Goal: Task Accomplishment & Management: Use online tool/utility

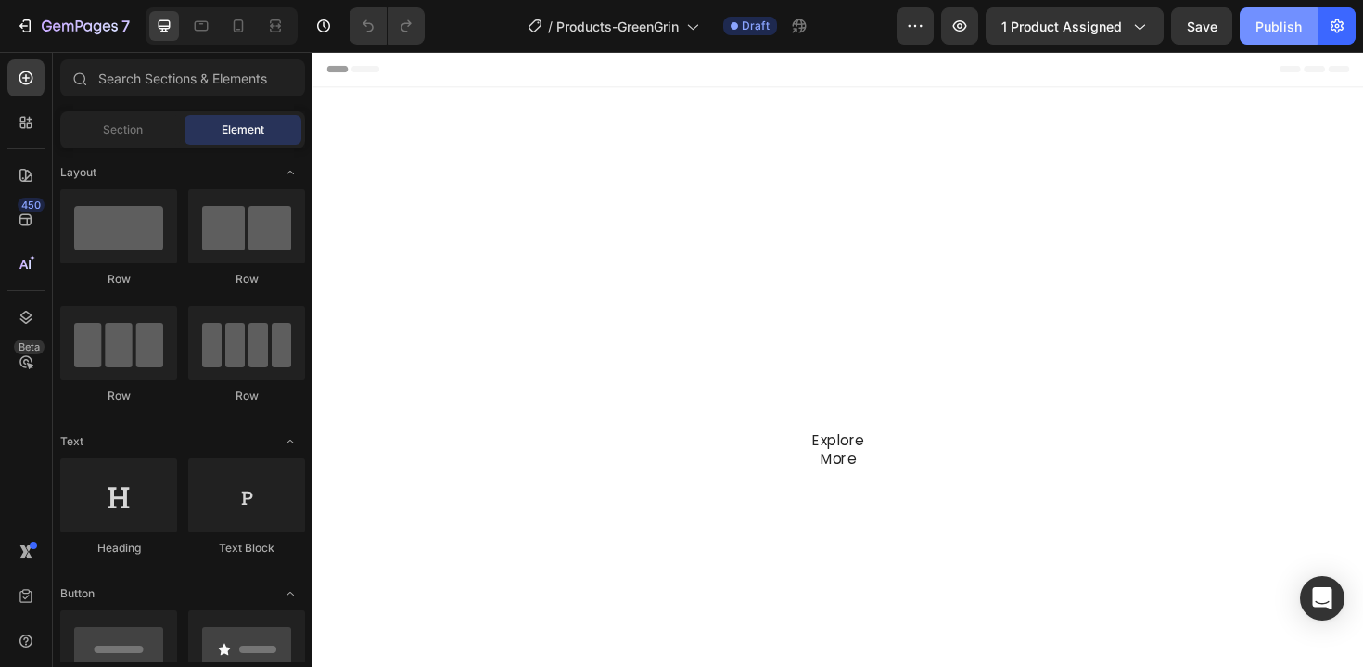
click at [1270, 12] on button "Publish" at bounding box center [1279, 25] width 78 height 37
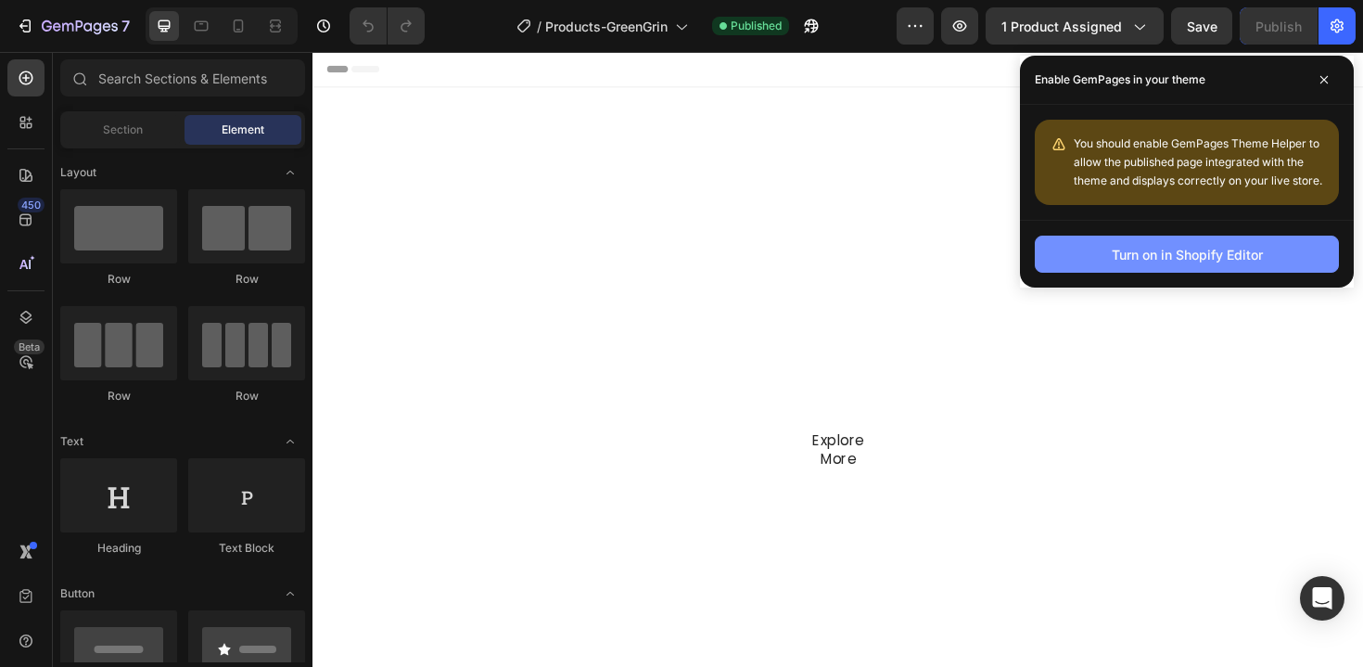
click at [1088, 242] on button "Turn on in Shopify Editor" at bounding box center [1187, 254] width 304 height 37
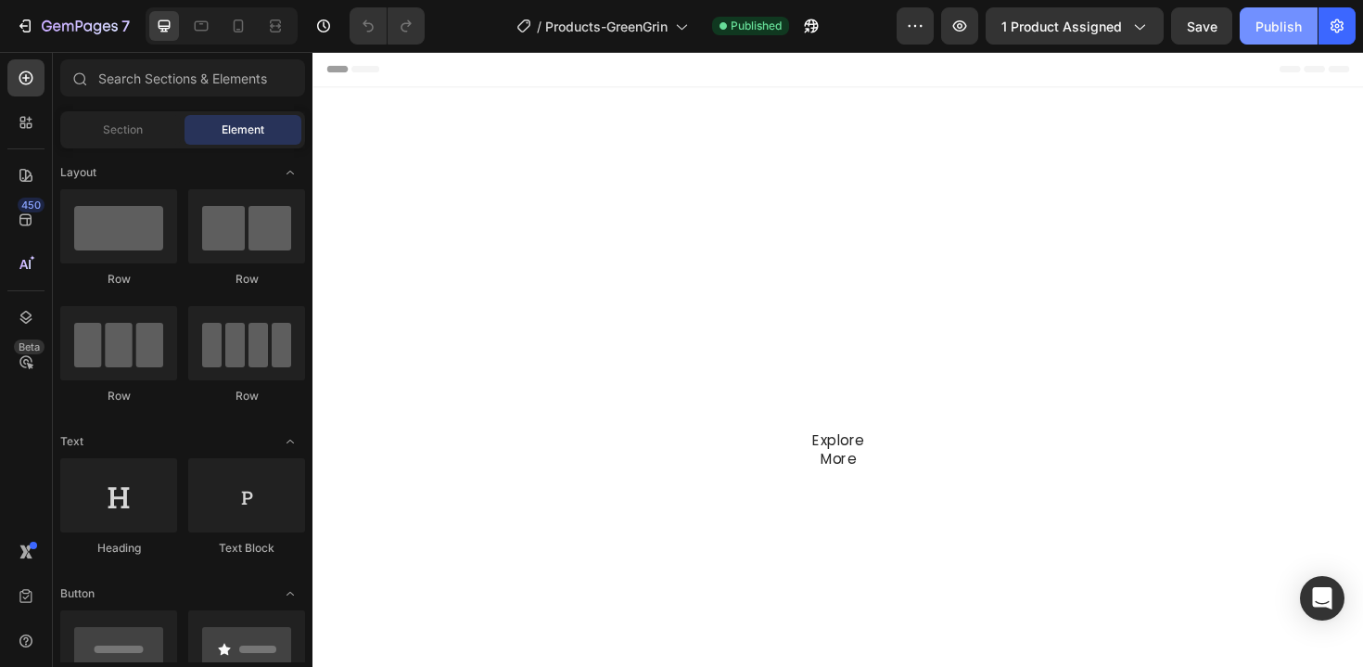
click at [1276, 27] on div "Publish" at bounding box center [1279, 26] width 46 height 19
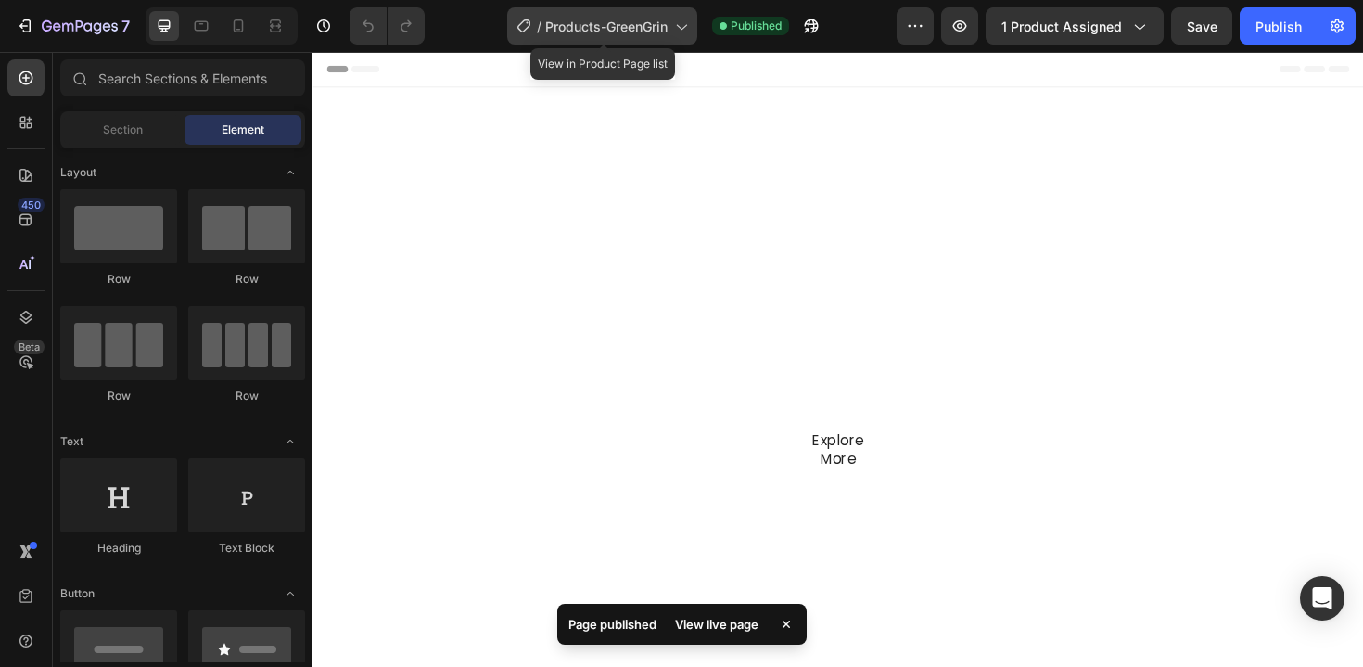
click at [651, 31] on span "Products-GreenGrin" at bounding box center [606, 26] width 122 height 19
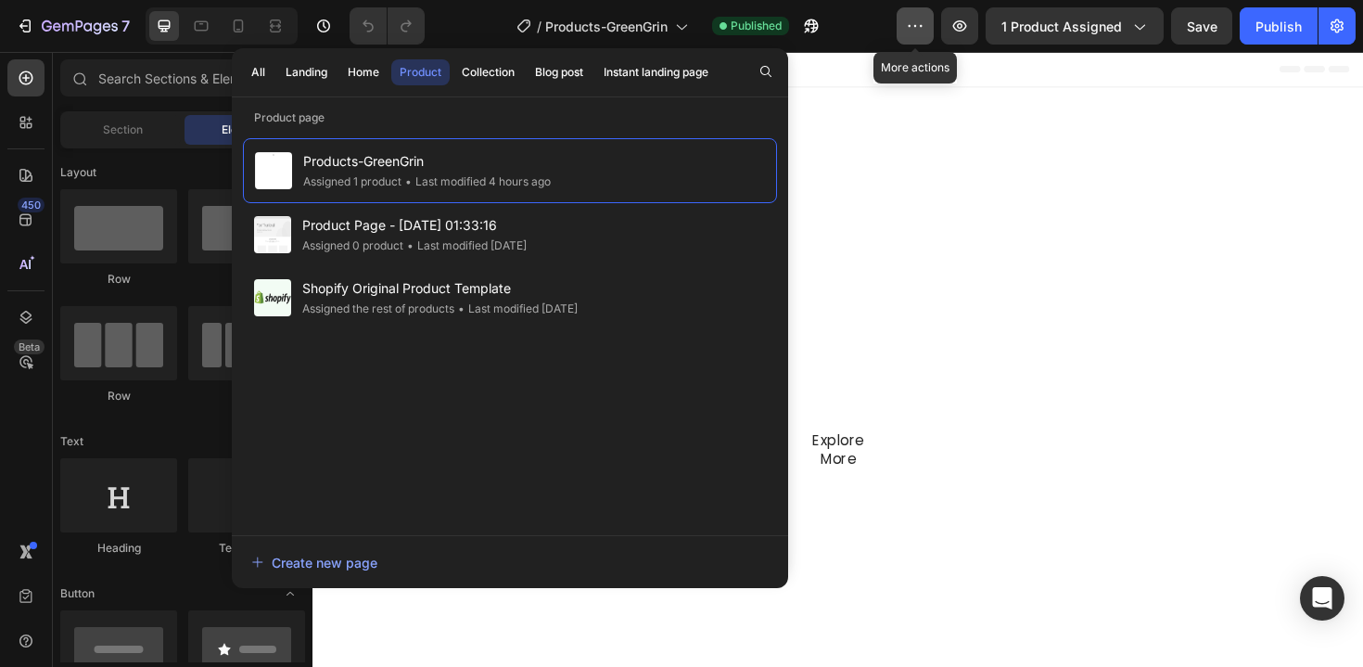
click at [905, 31] on button "button" at bounding box center [915, 25] width 37 height 37
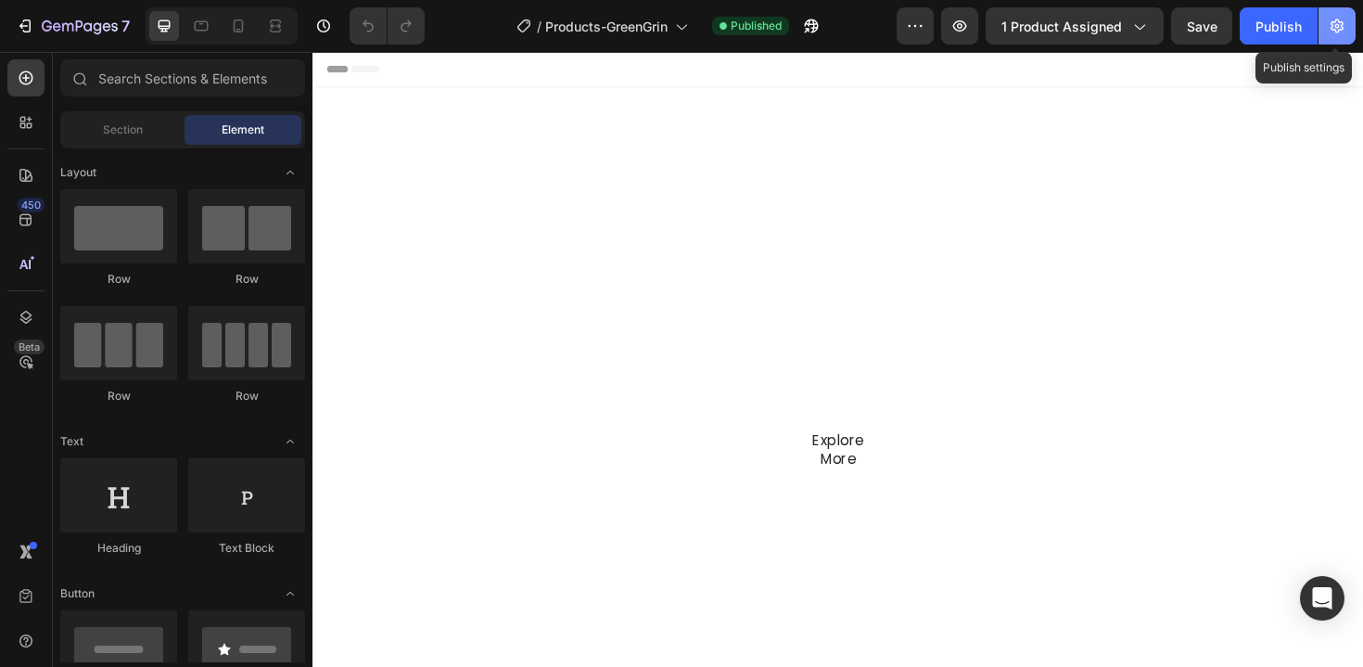
click at [1345, 28] on icon "button" at bounding box center [1337, 26] width 19 height 19
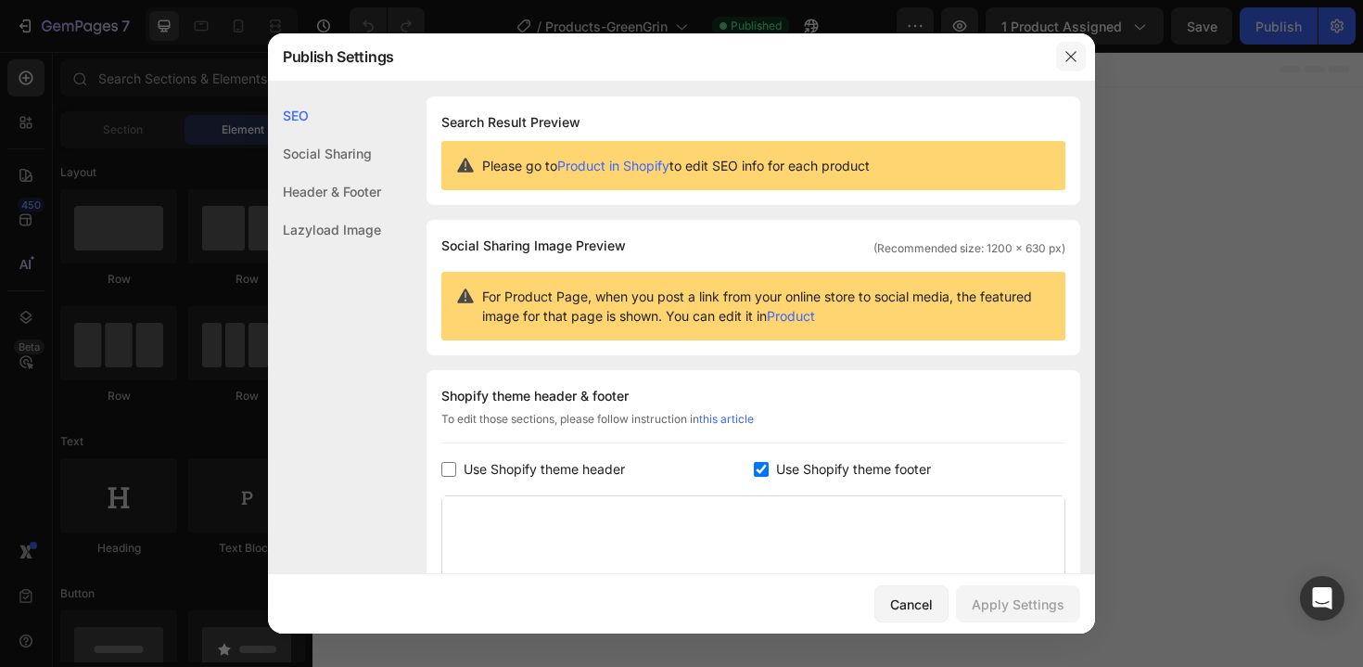
click at [1066, 58] on icon "button" at bounding box center [1071, 56] width 15 height 15
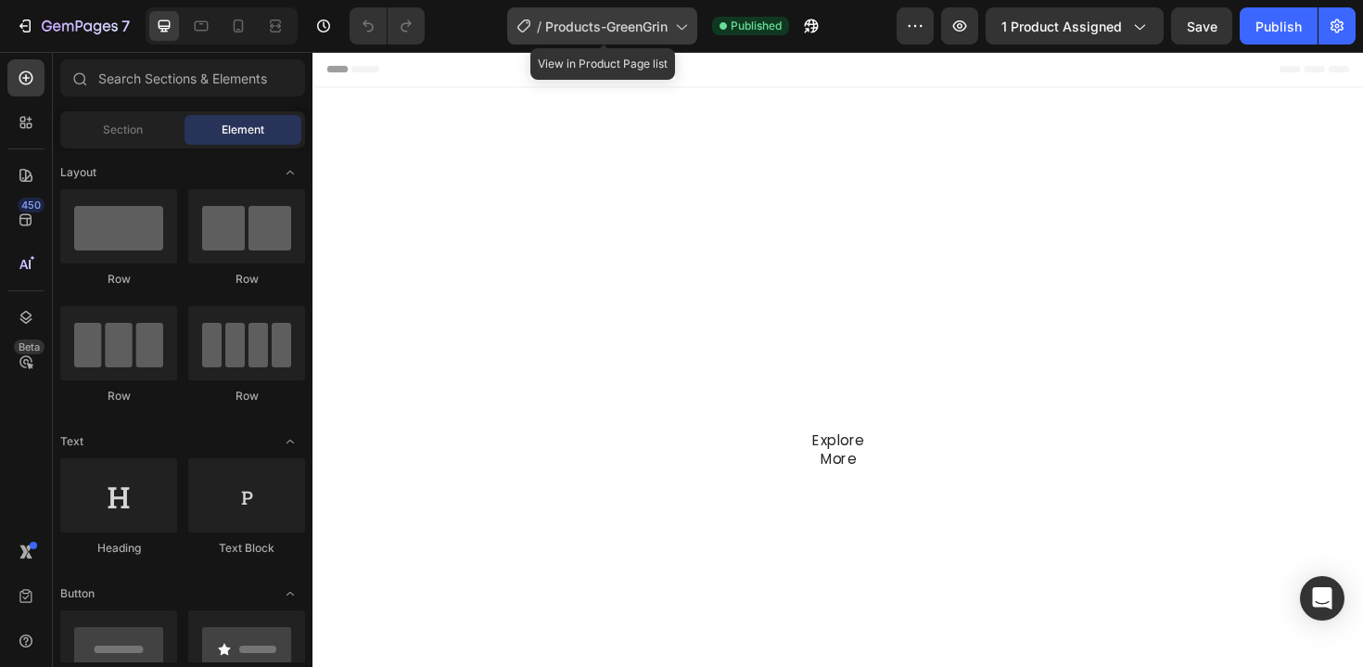
click at [529, 34] on icon at bounding box center [524, 26] width 19 height 19
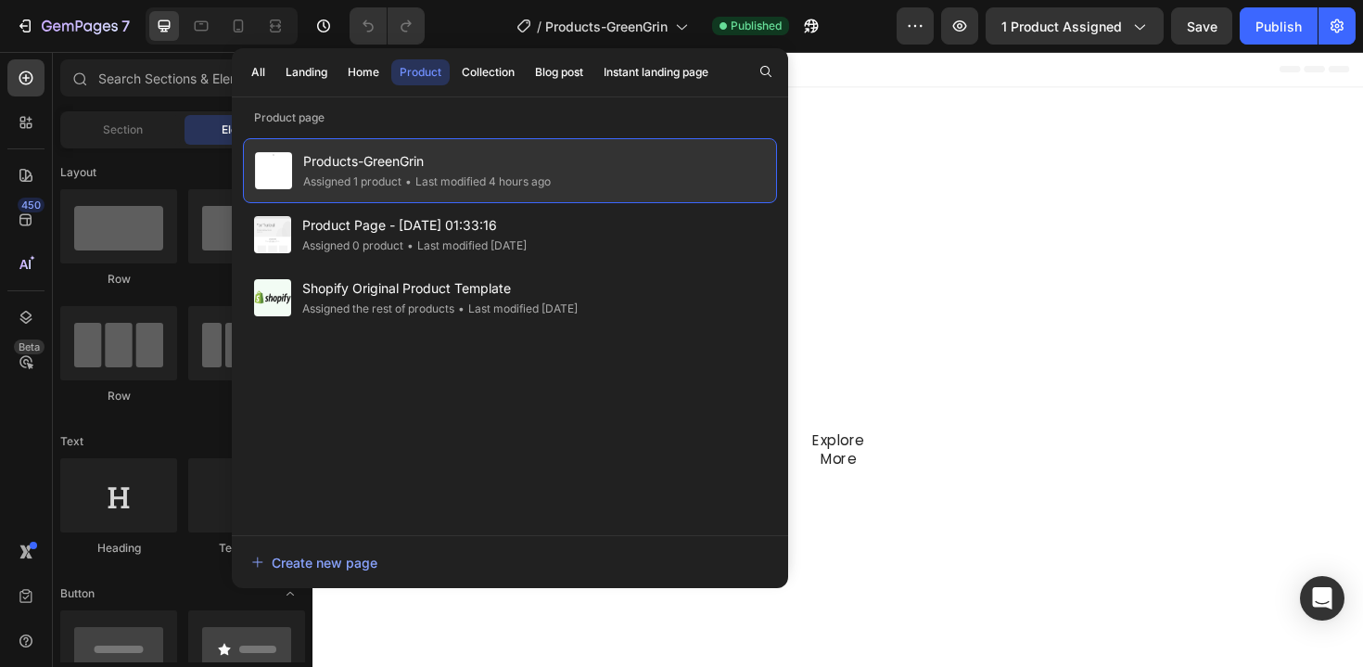
click at [491, 182] on div "• Last modified 4 hours ago" at bounding box center [476, 181] width 149 height 19
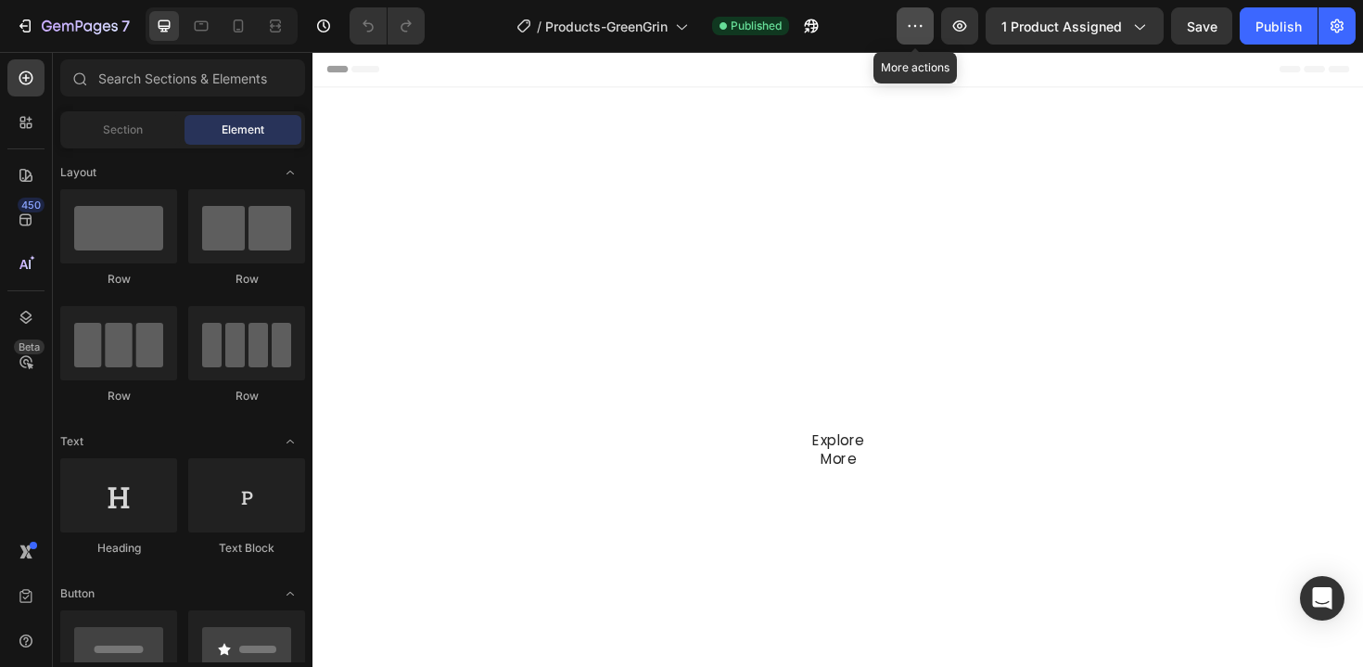
click at [922, 32] on icon "button" at bounding box center [915, 26] width 19 height 19
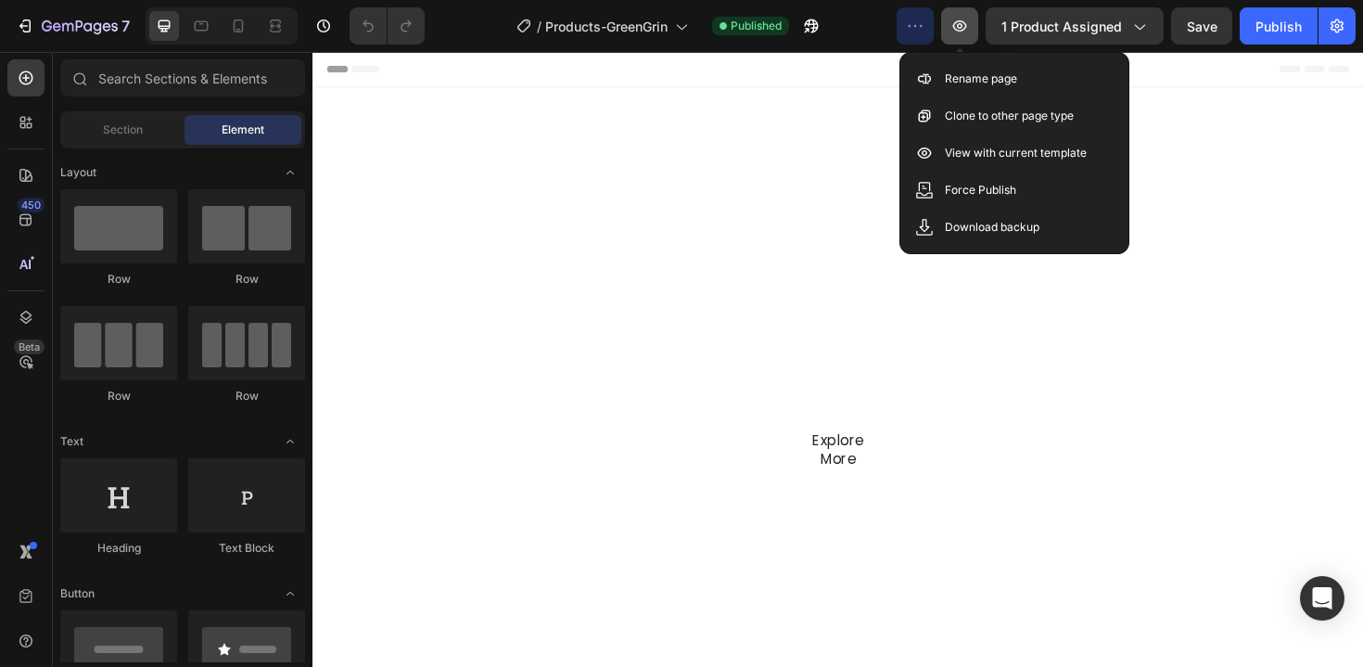
click at [951, 39] on button "button" at bounding box center [959, 25] width 37 height 37
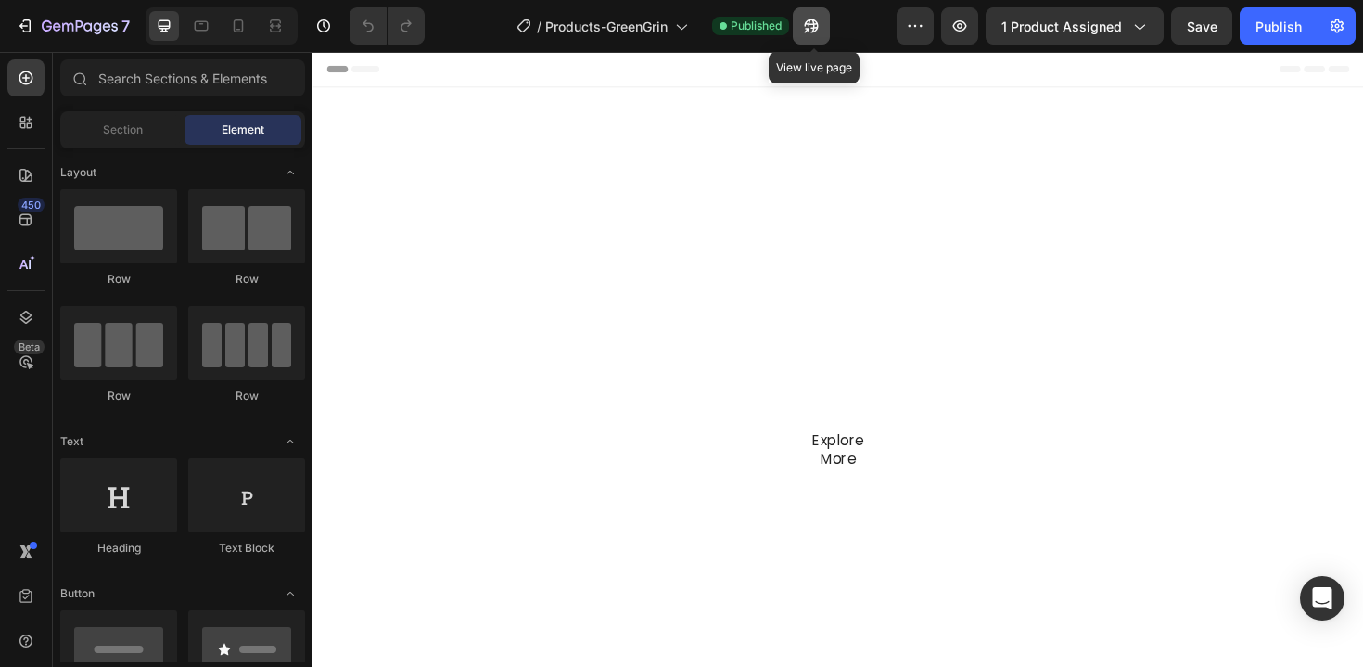
click at [809, 32] on icon "button" at bounding box center [806, 30] width 5 height 5
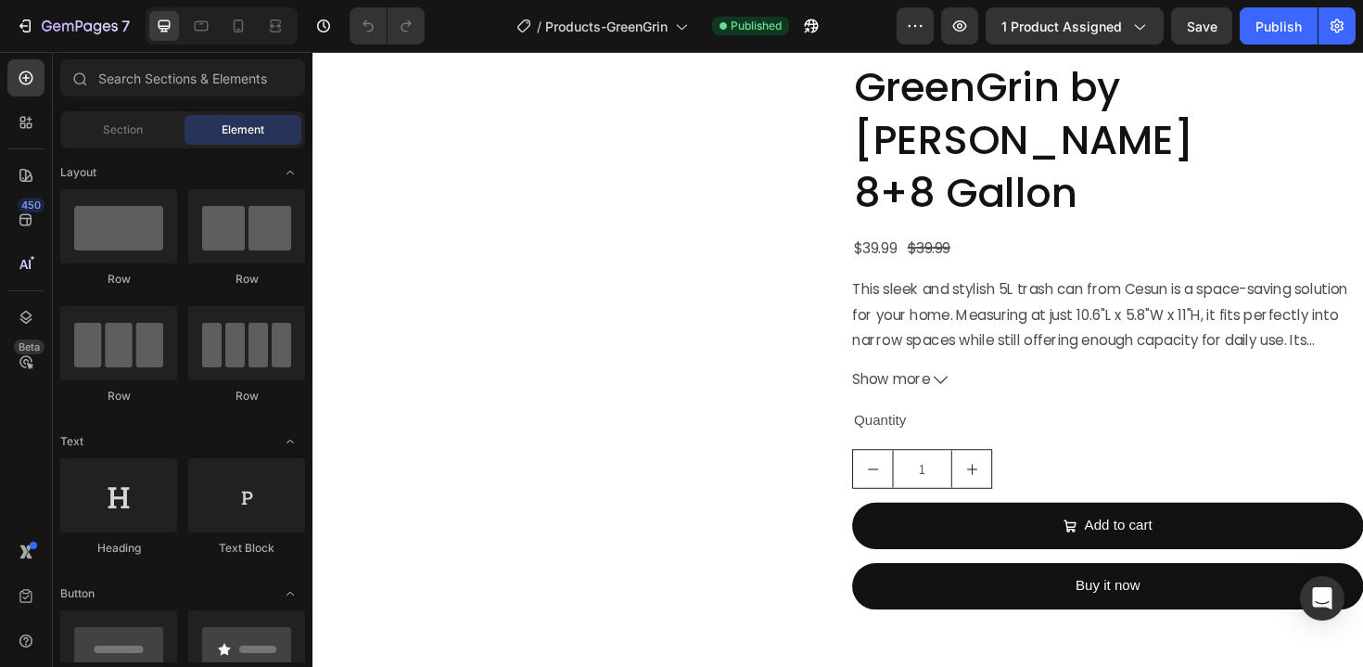
scroll to position [4863, 0]
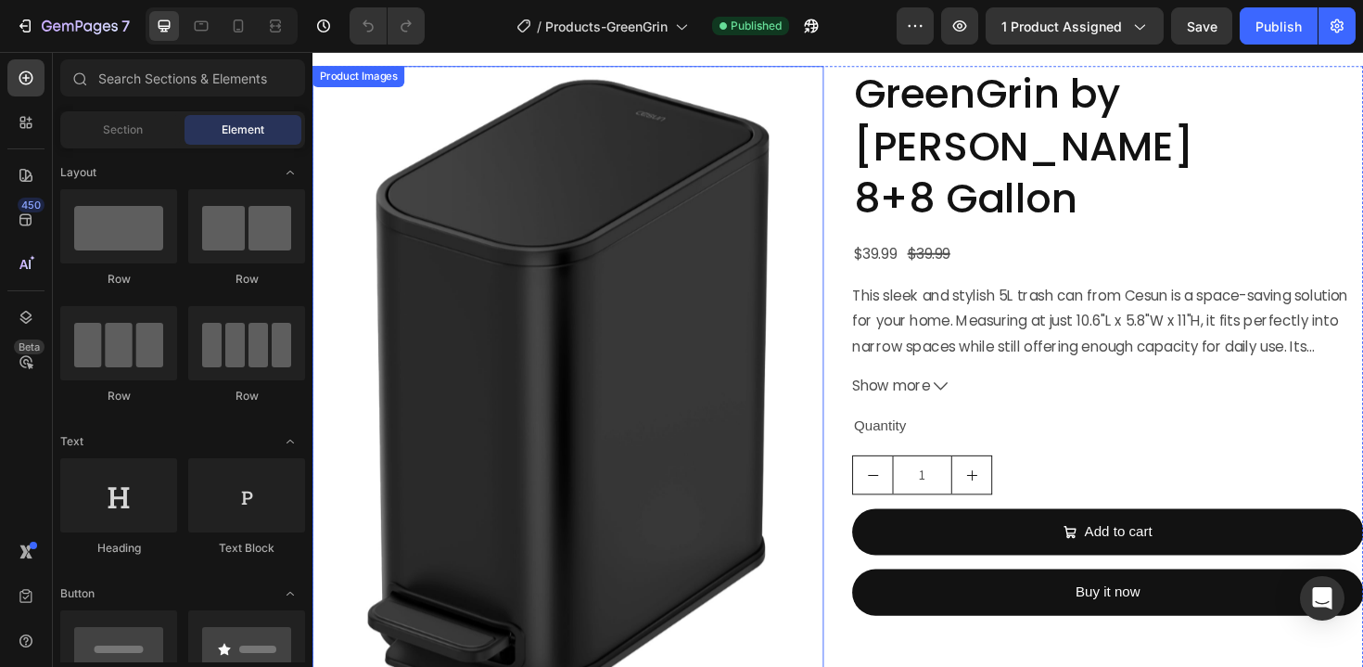
click at [657, 418] on img at bounding box center [583, 409] width 542 height 682
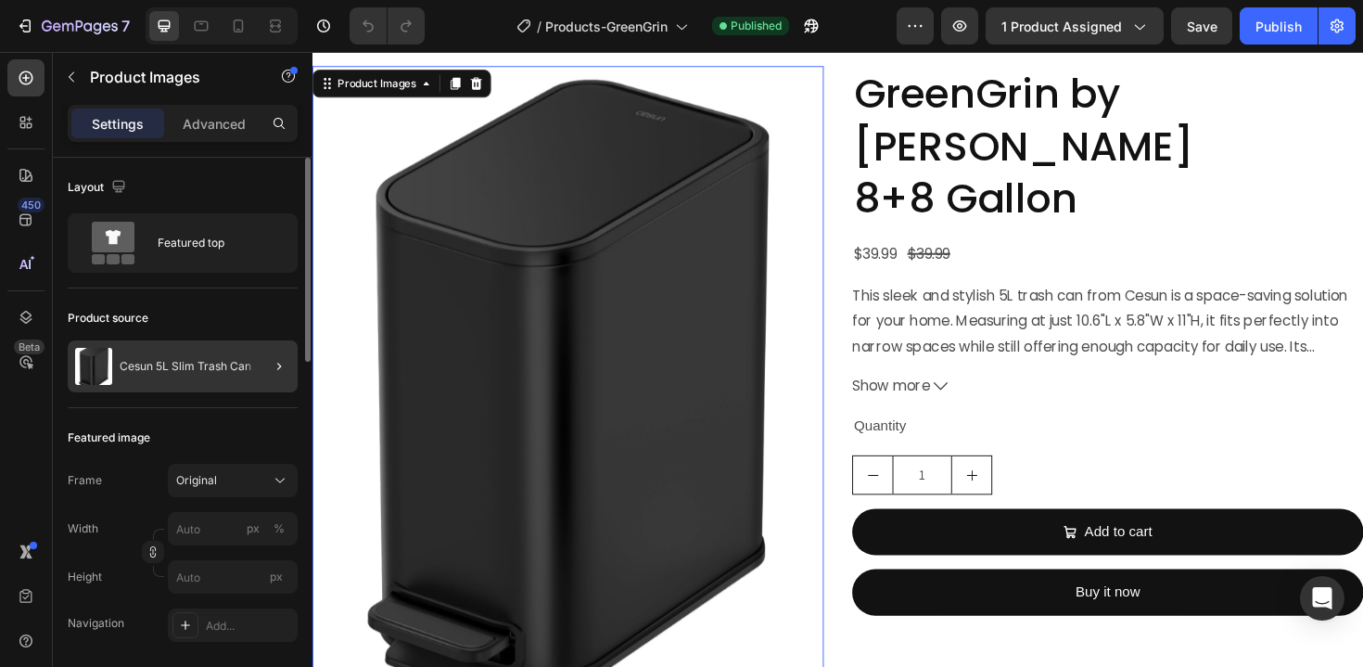
click at [222, 366] on p "Cesun 5L Slim Trash Can" at bounding box center [186, 366] width 132 height 13
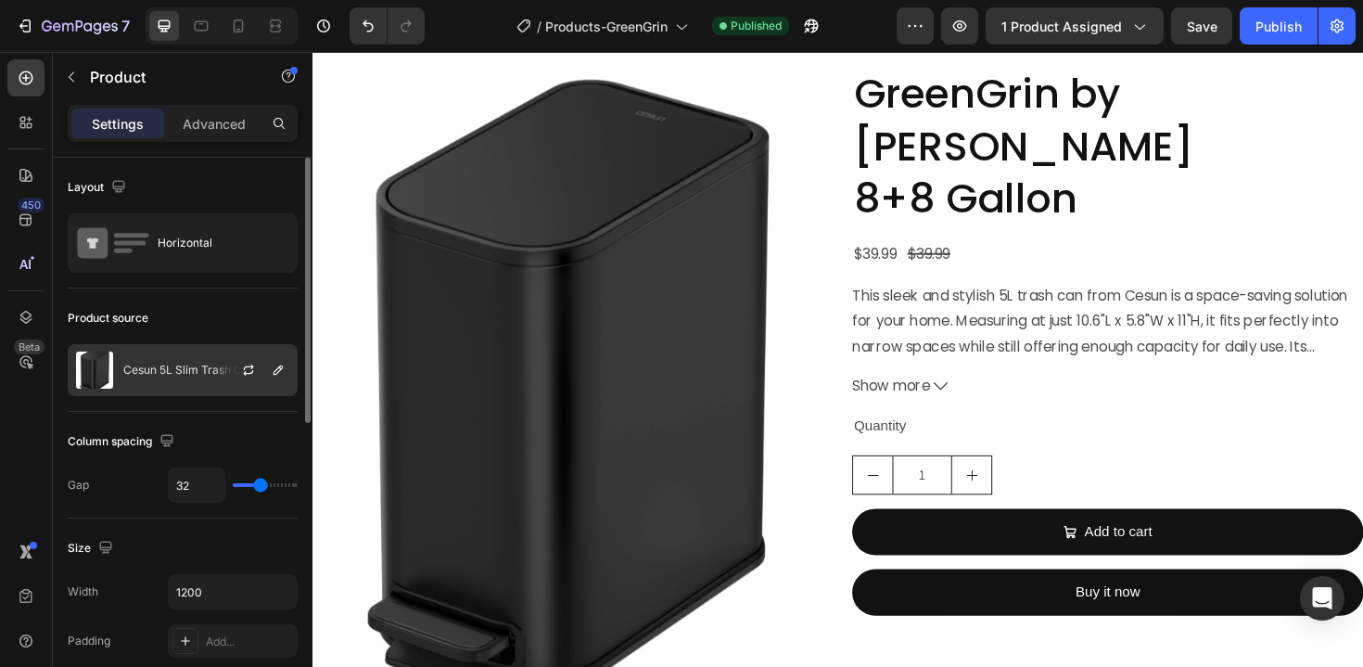
click at [254, 347] on div at bounding box center [256, 370] width 82 height 50
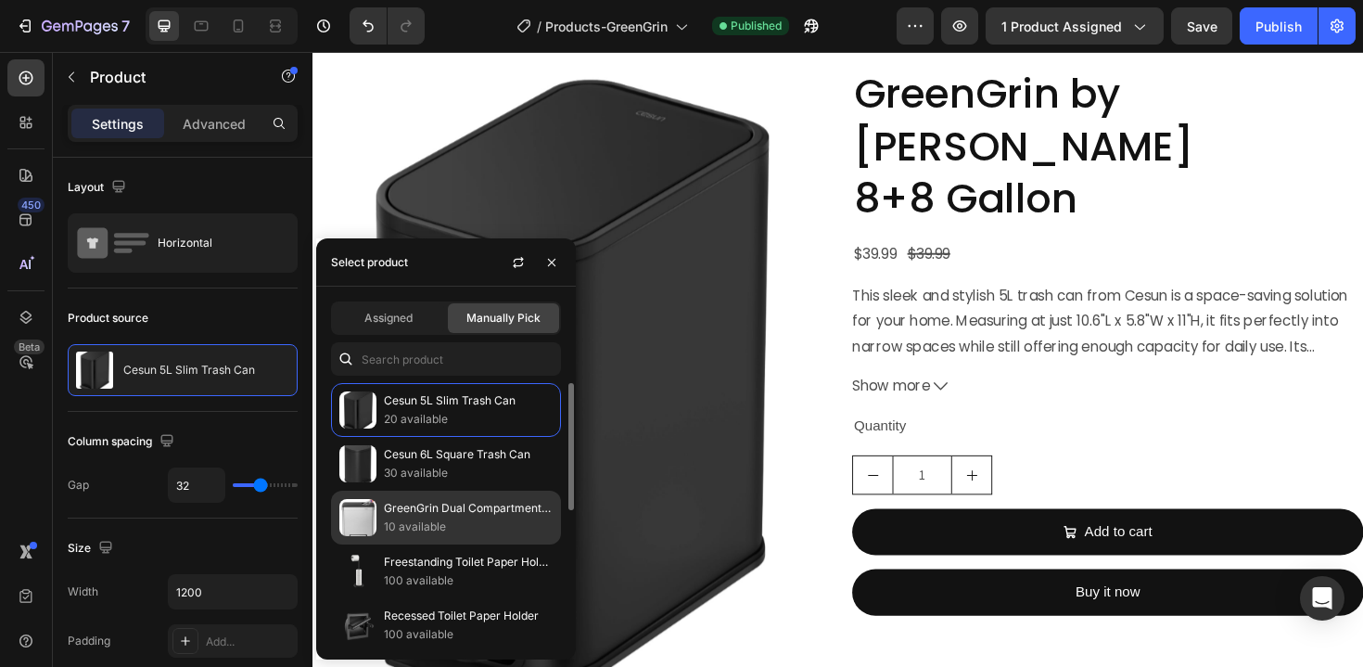
click at [449, 516] on p "GreenGrin Dual Compartment Trash Can, 8 + 8 Gallons" at bounding box center [468, 508] width 169 height 19
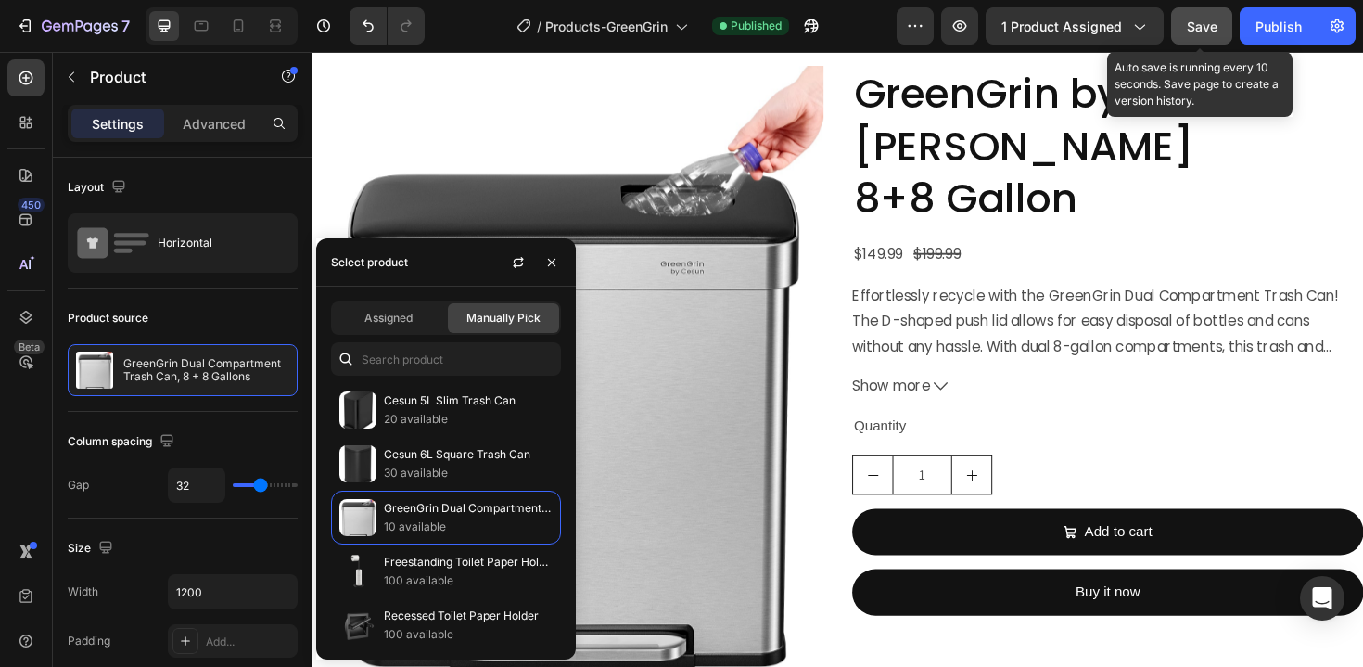
click at [1211, 28] on span "Save" at bounding box center [1202, 27] width 31 height 16
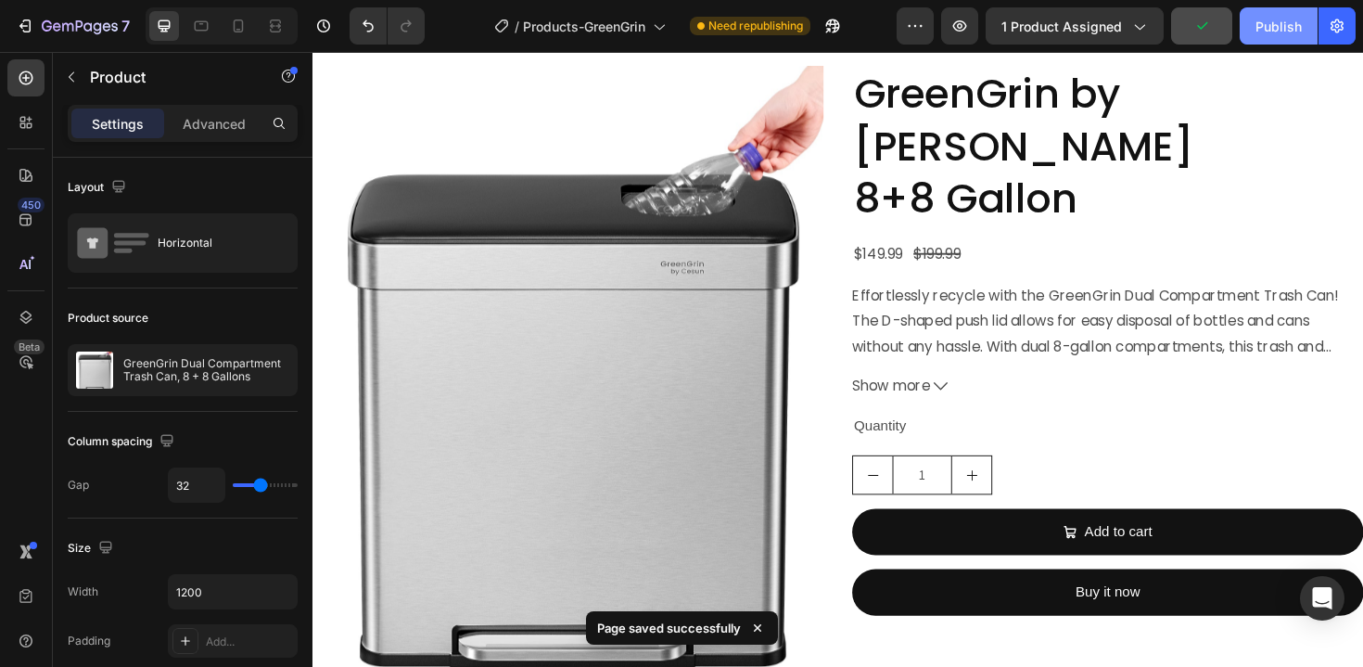
click at [1278, 30] on div "Publish" at bounding box center [1279, 26] width 46 height 19
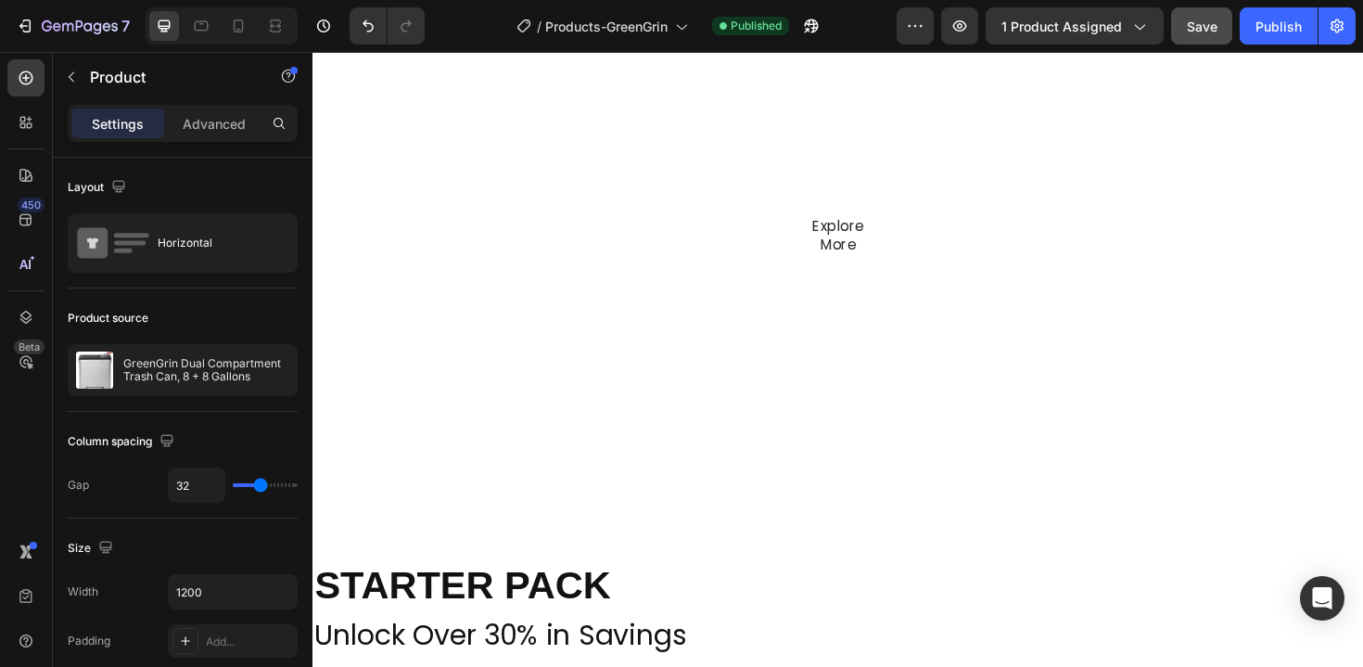
scroll to position [0, 0]
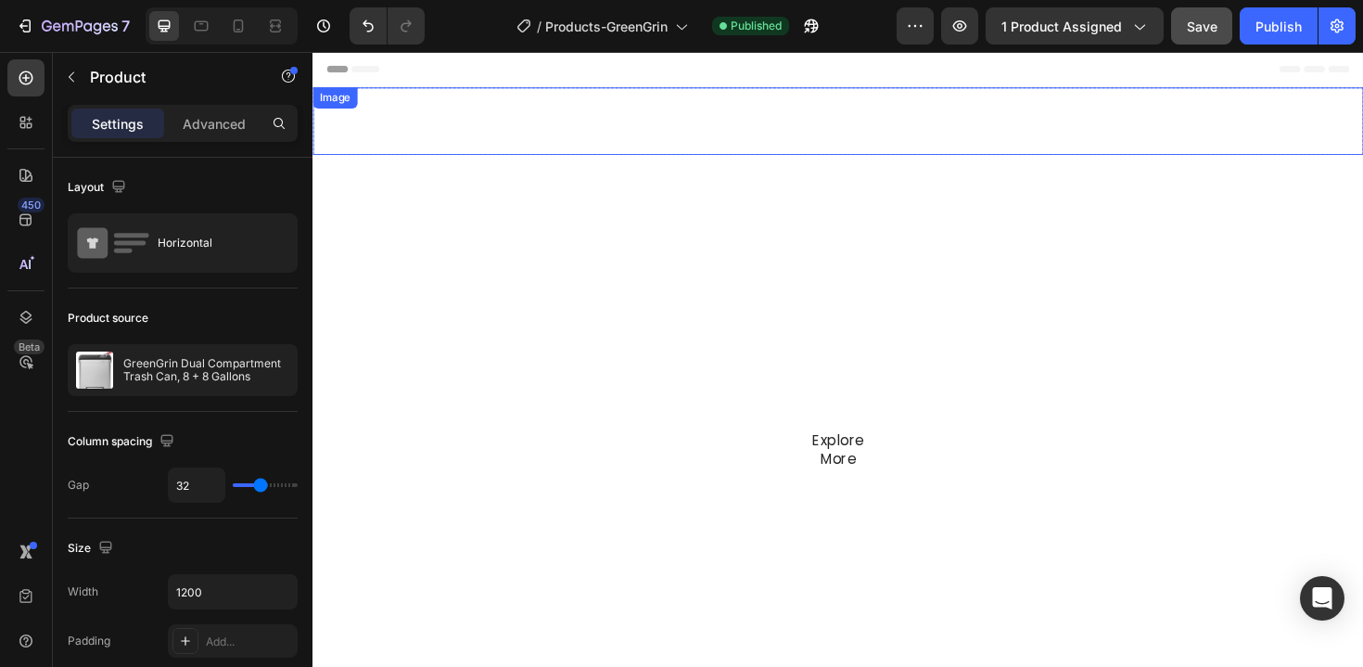
click at [876, 123] on img at bounding box center [869, 126] width 74 height 42
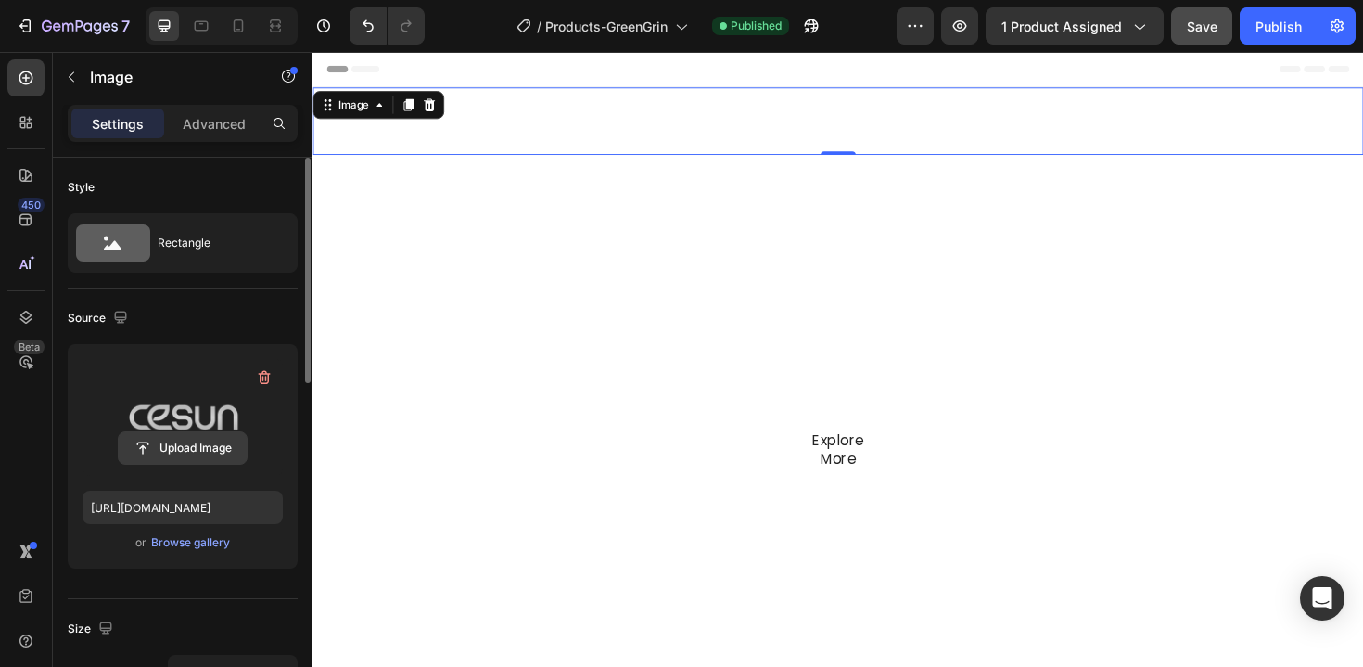
click at [201, 442] on input "file" at bounding box center [183, 448] width 128 height 32
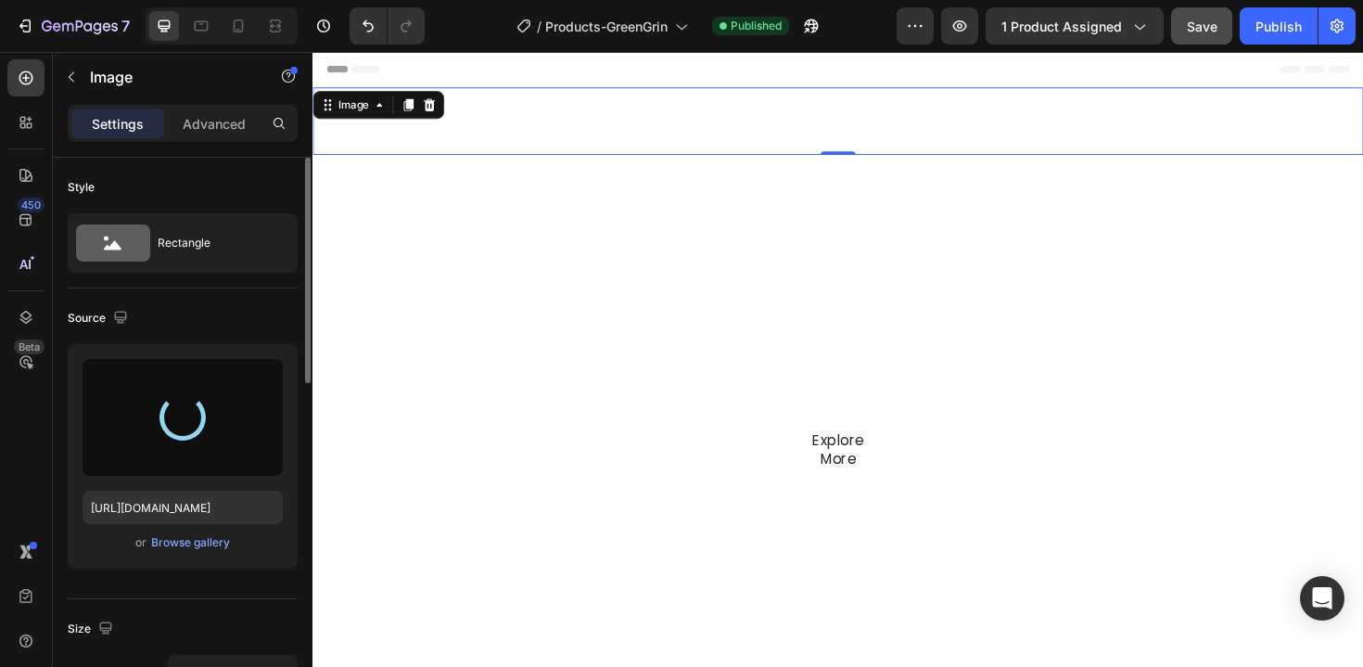
type input "[URL][DOMAIN_NAME]"
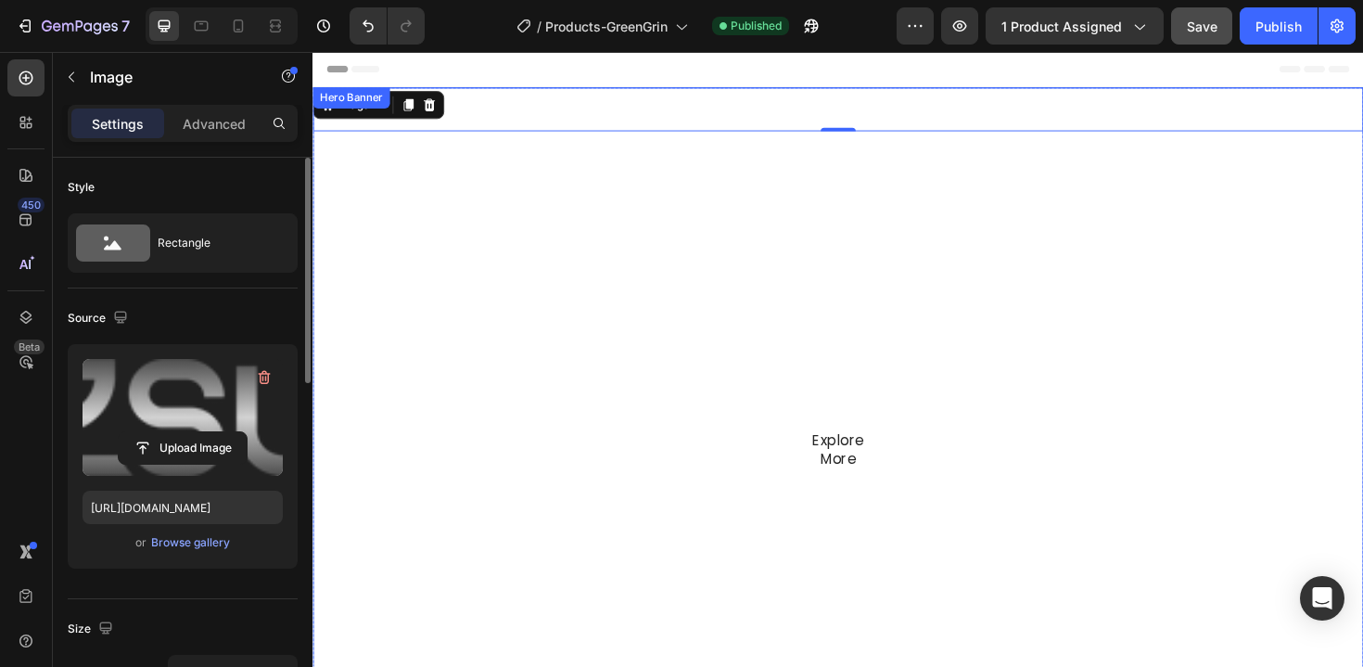
click at [565, 186] on div "Overlay" at bounding box center [868, 415] width 1113 height 651
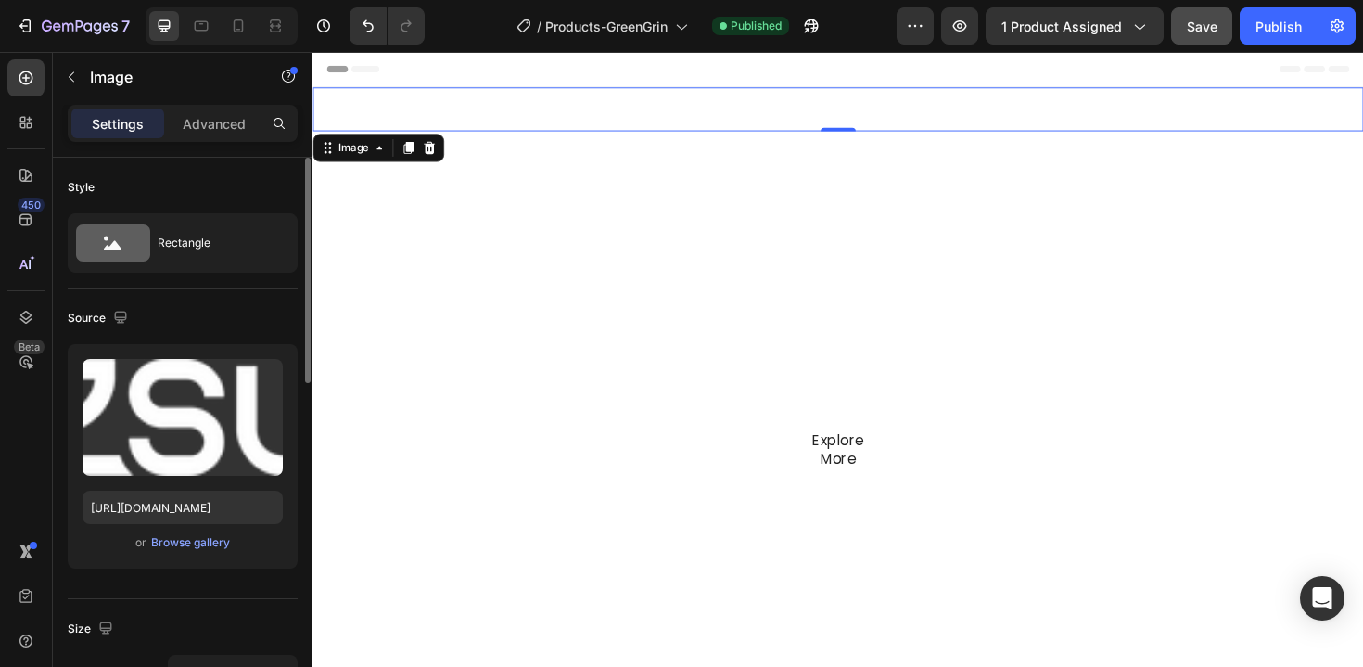
click at [850, 112] on img at bounding box center [869, 113] width 74 height 17
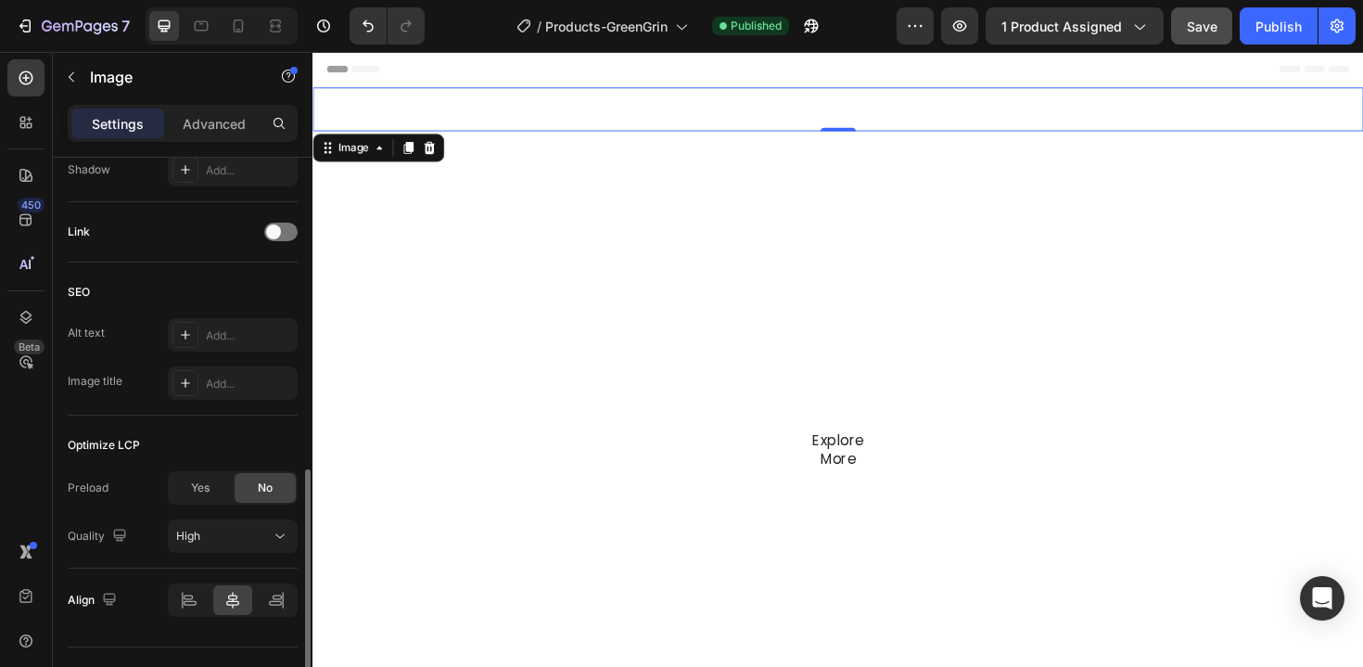
scroll to position [779, 0]
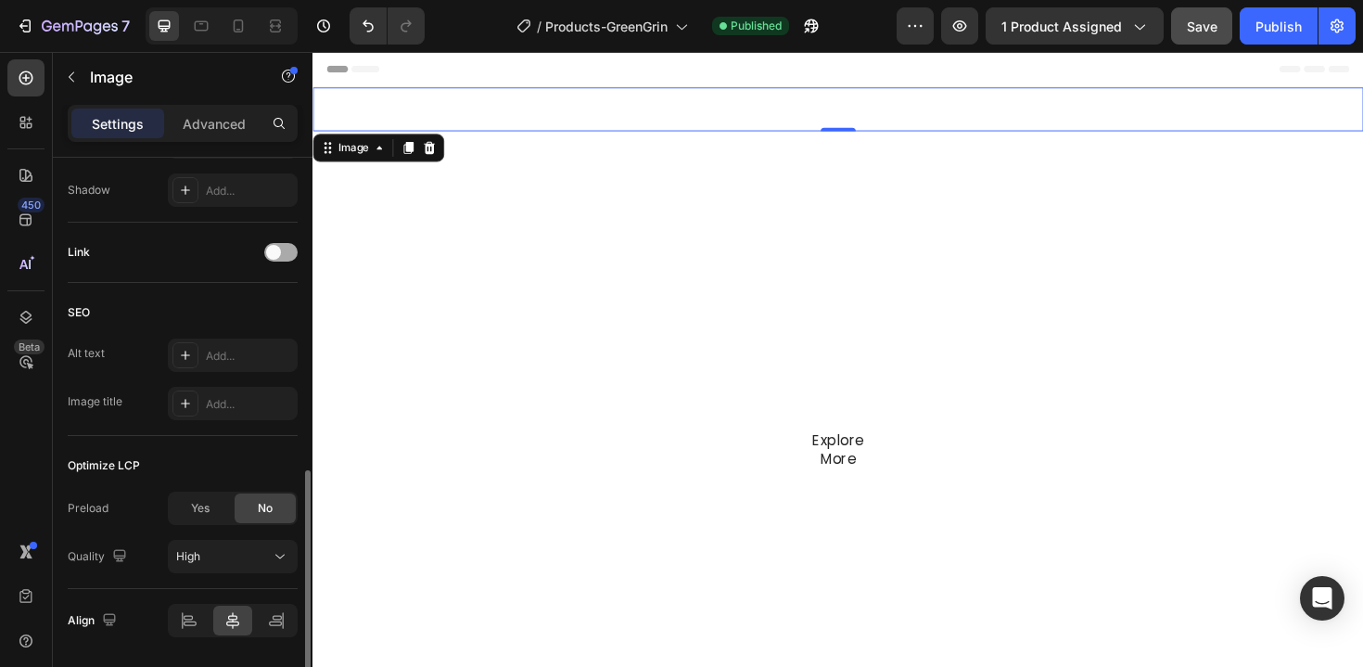
click at [284, 252] on div at bounding box center [280, 252] width 33 height 19
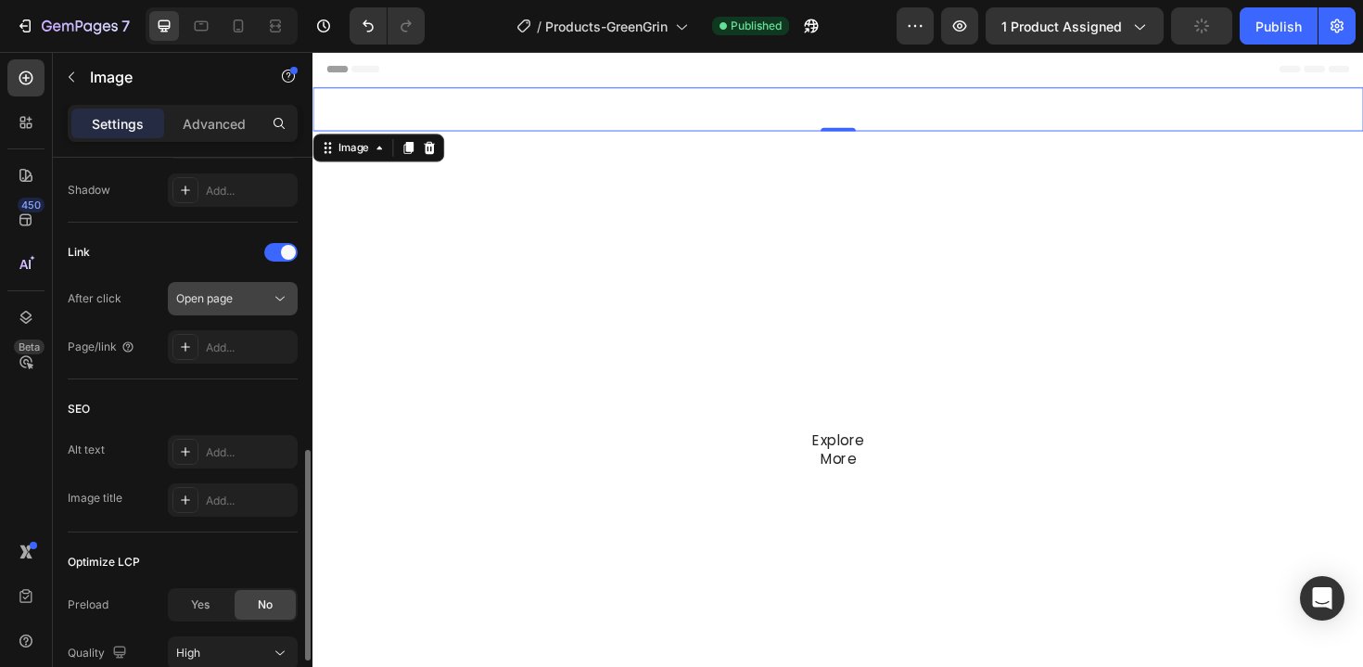
click at [246, 312] on button "Open page" at bounding box center [233, 298] width 130 height 33
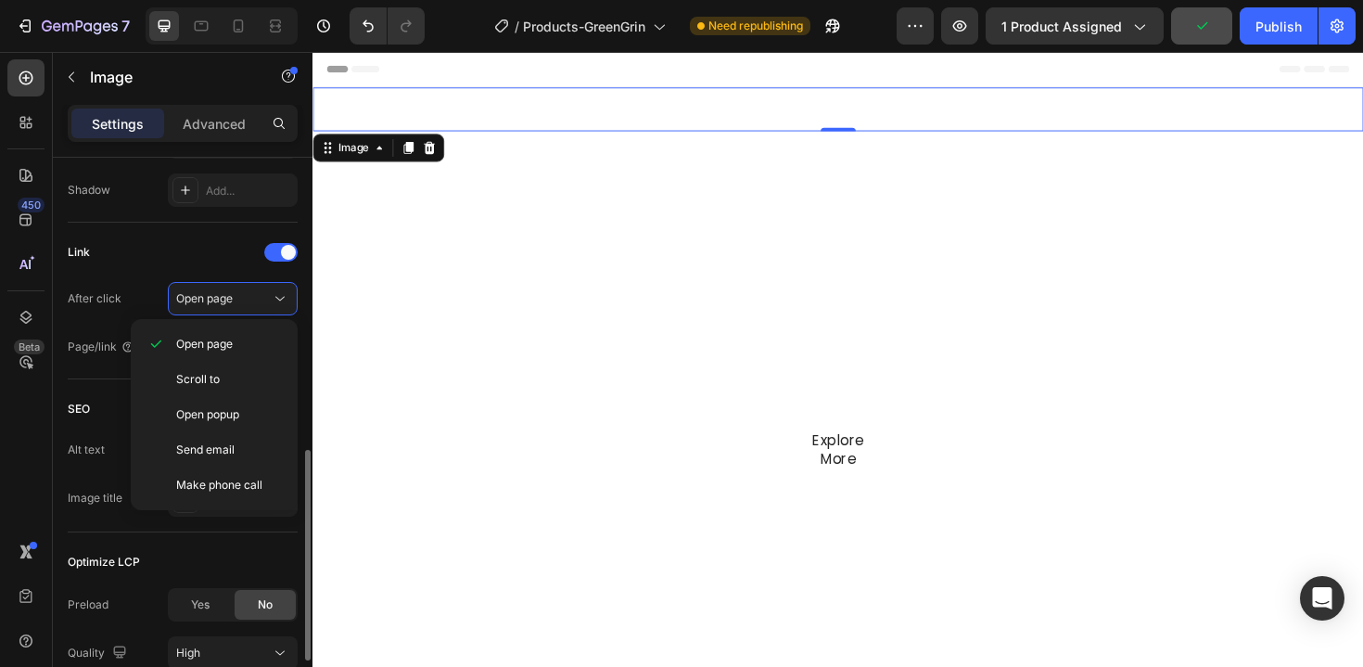
click at [241, 249] on div "Link" at bounding box center [183, 252] width 230 height 30
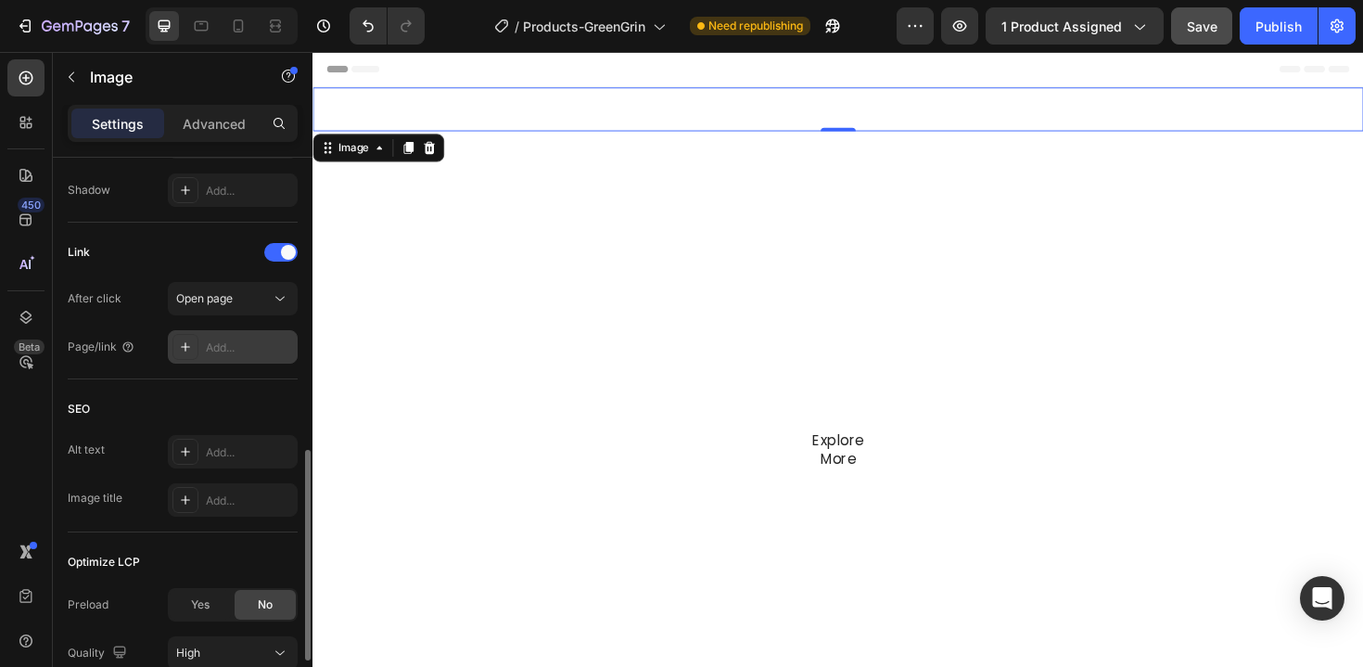
click at [241, 352] on div "Add..." at bounding box center [249, 347] width 87 height 17
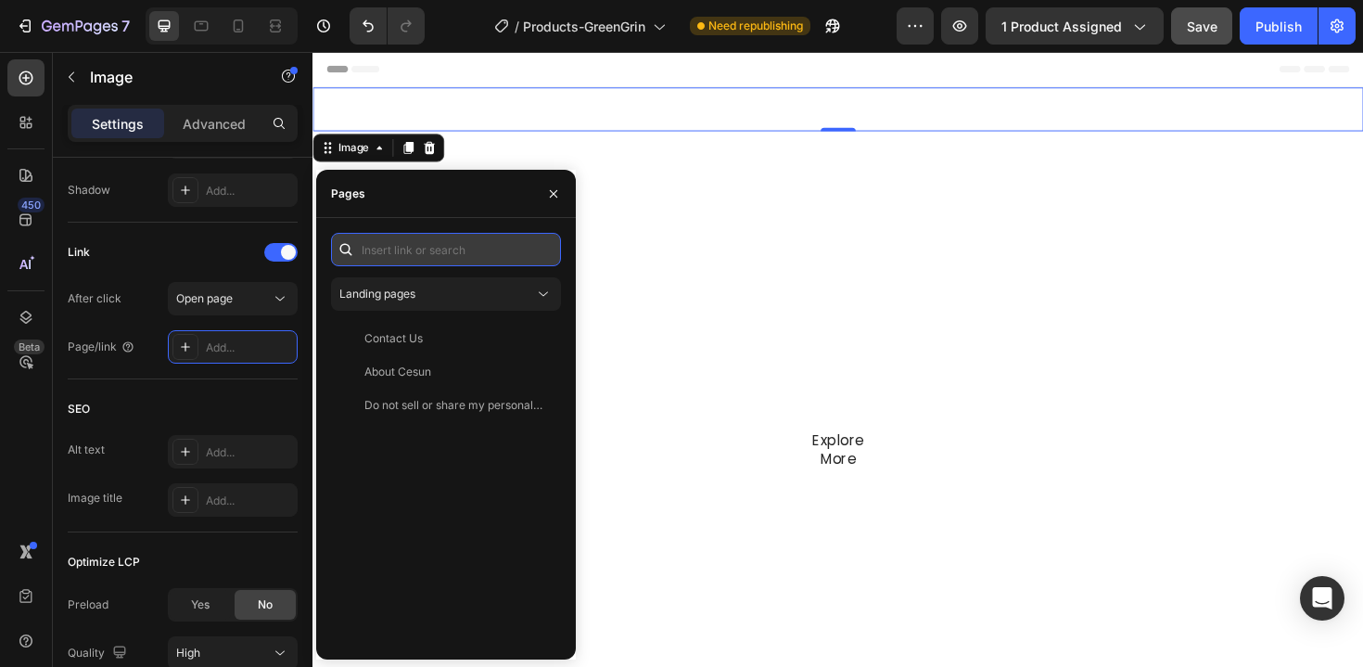
click at [435, 249] on input "text" at bounding box center [446, 249] width 230 height 33
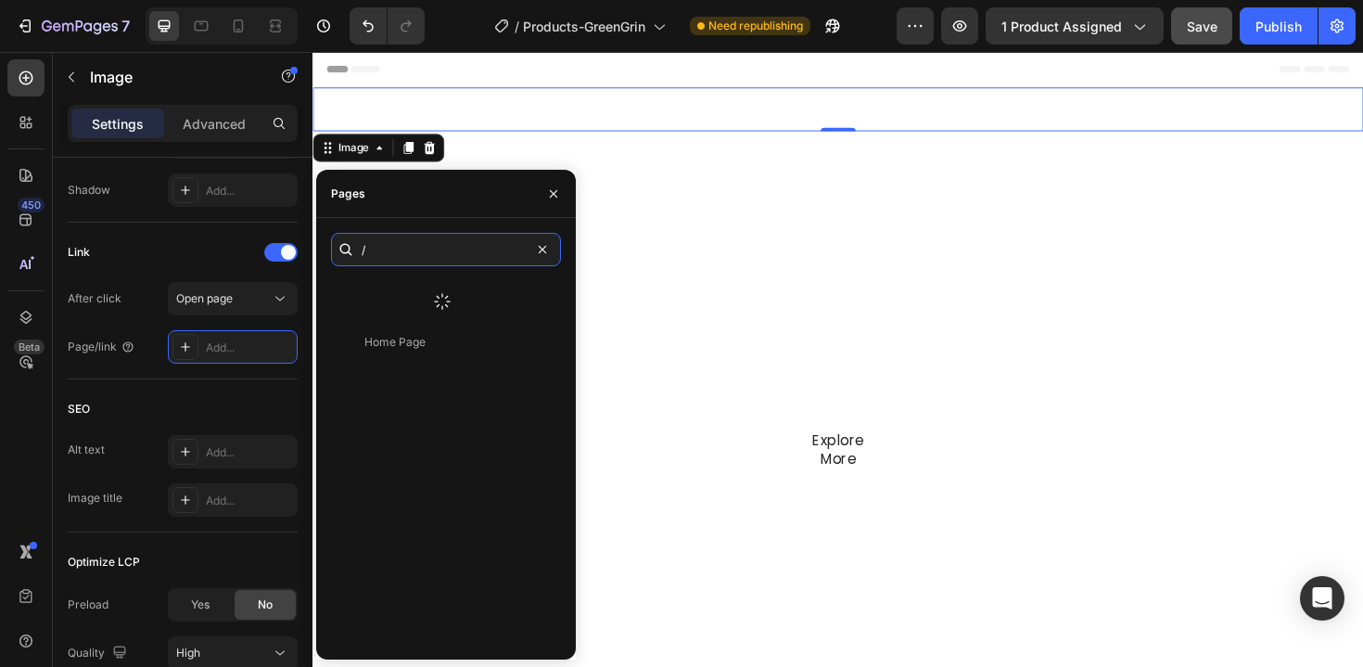
type input "/"
click at [427, 334] on div "Home Page View" at bounding box center [446, 460] width 230 height 367
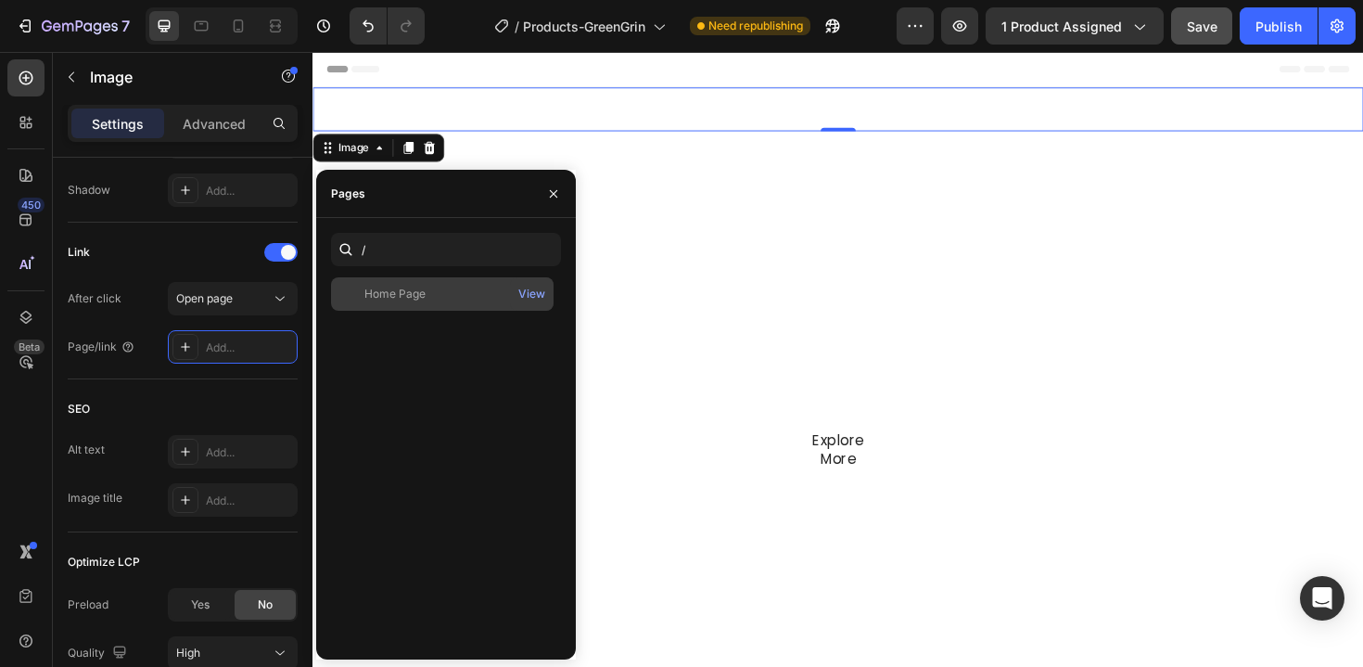
click at [411, 300] on div "Home Page" at bounding box center [394, 294] width 61 height 17
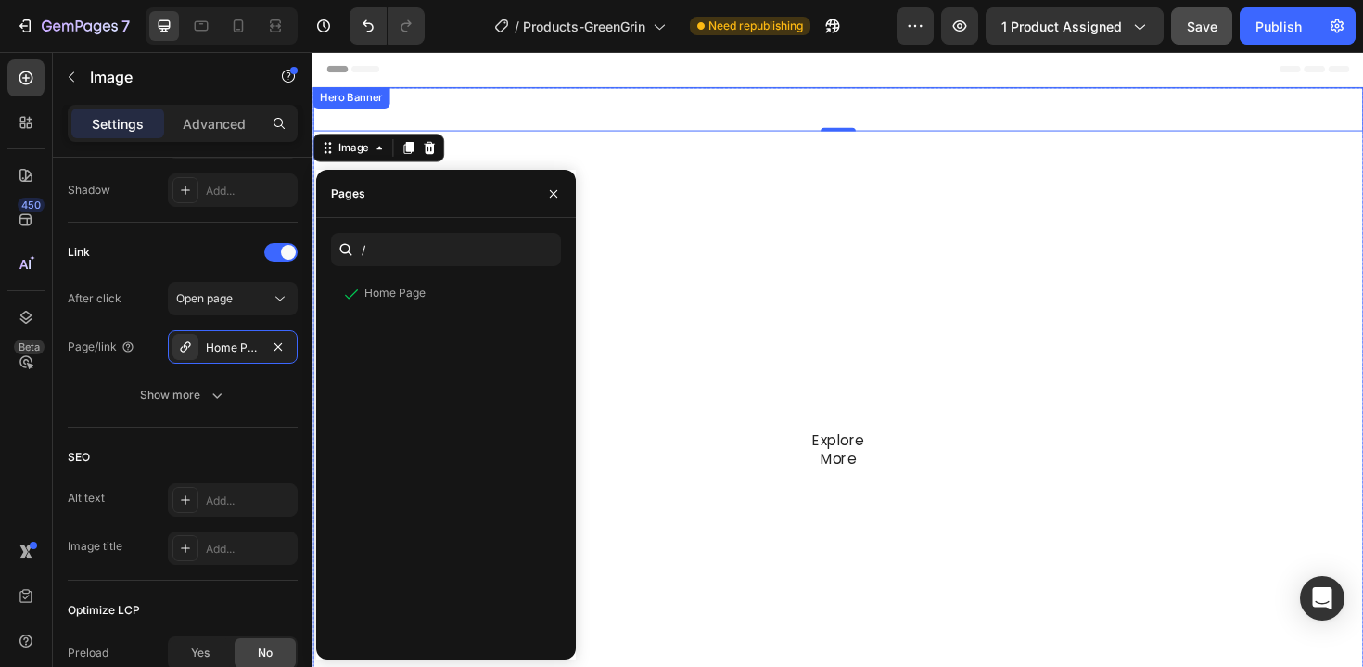
click at [814, 215] on div "Overlay" at bounding box center [868, 415] width 1113 height 651
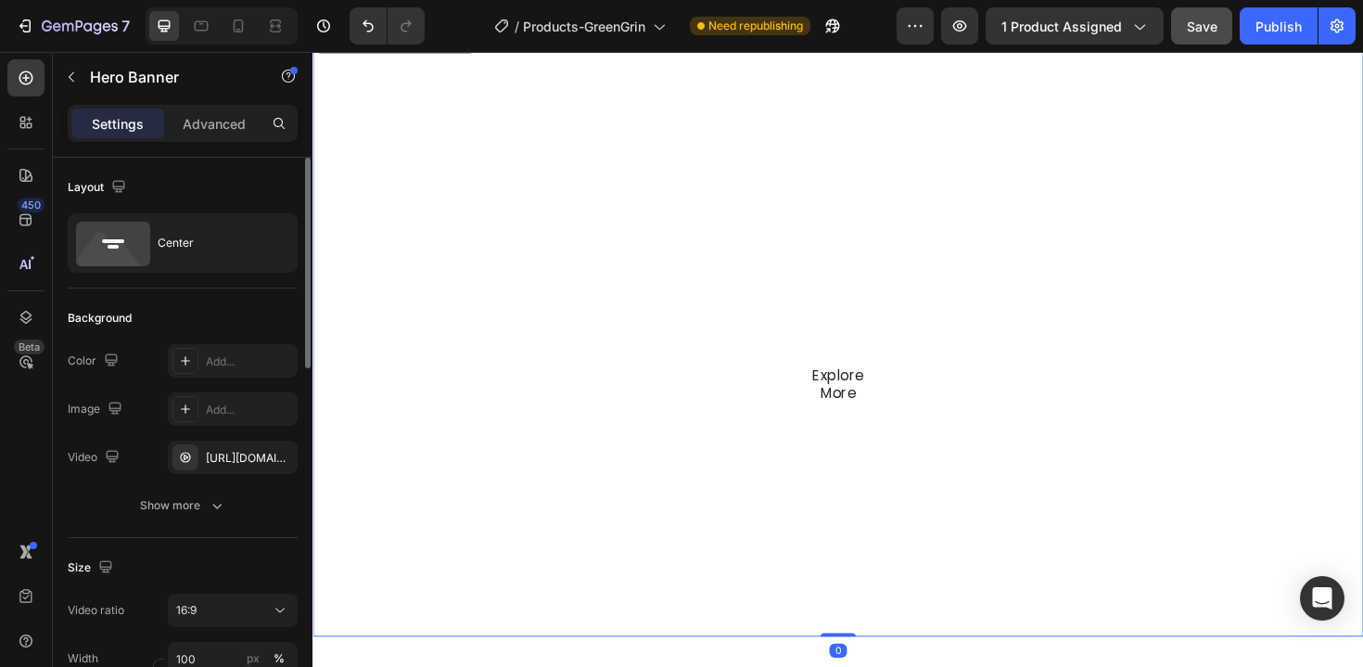
scroll to position [91, 0]
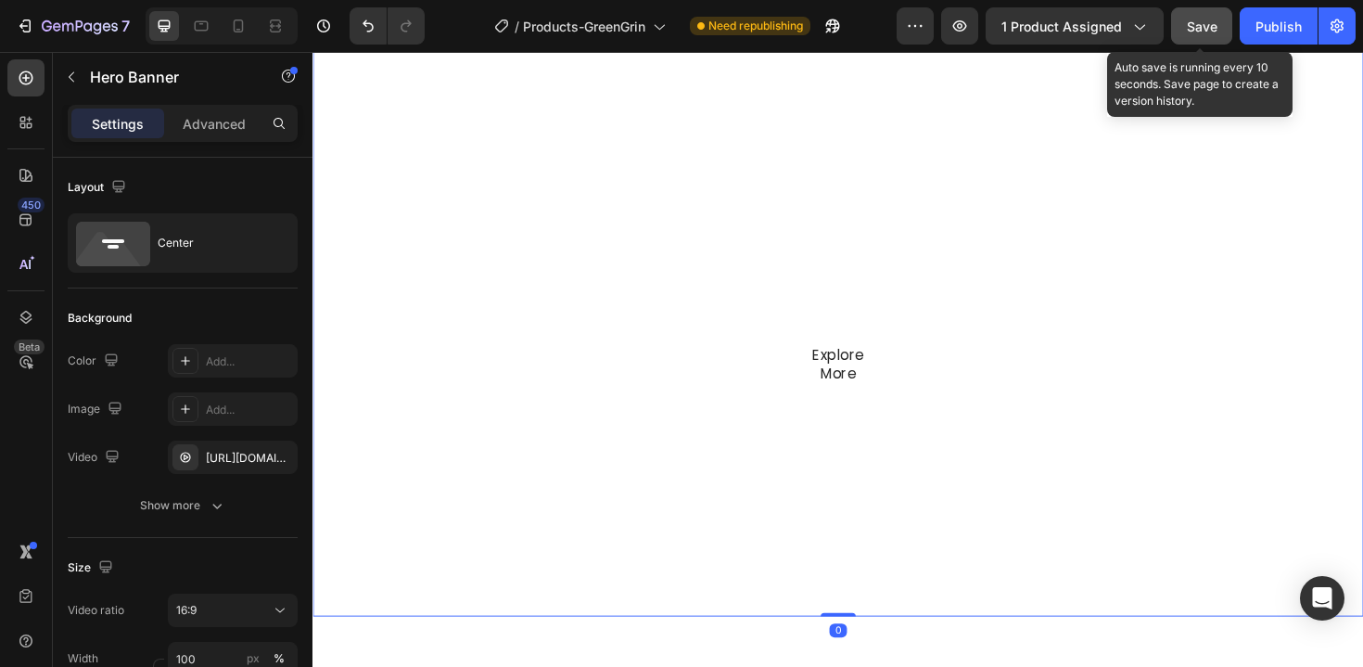
click at [1194, 32] on span "Save" at bounding box center [1202, 27] width 31 height 16
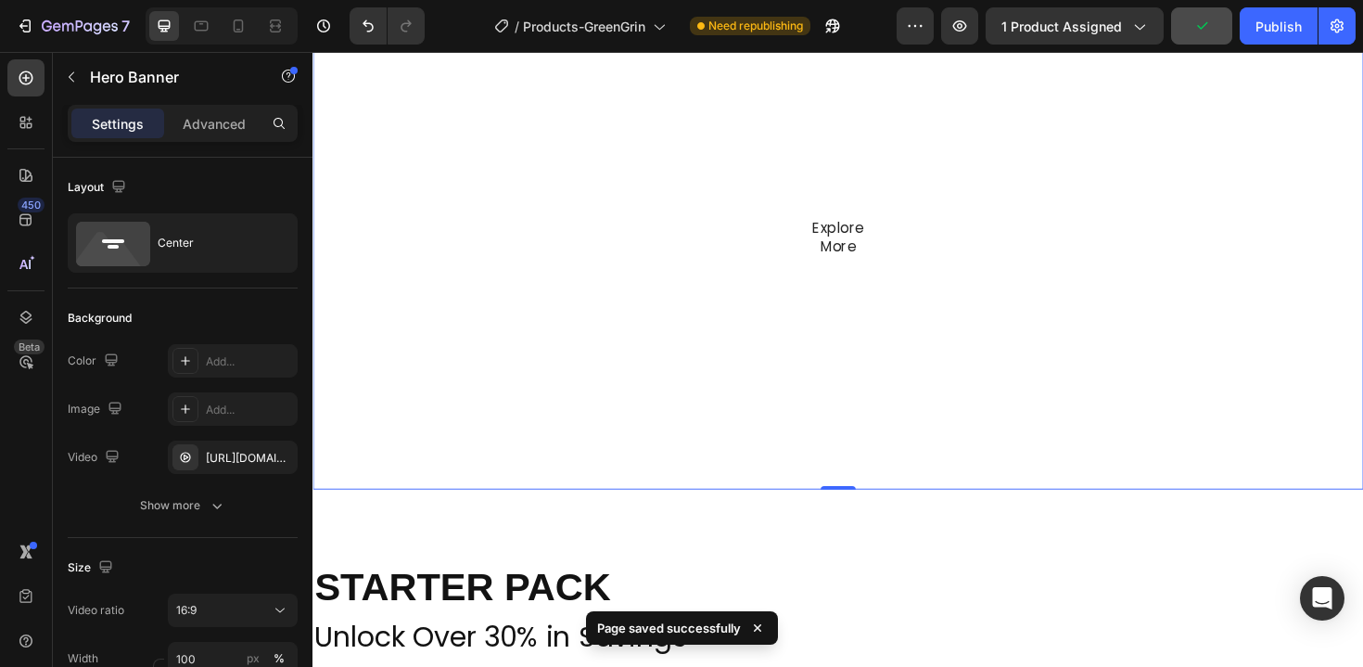
scroll to position [0, 0]
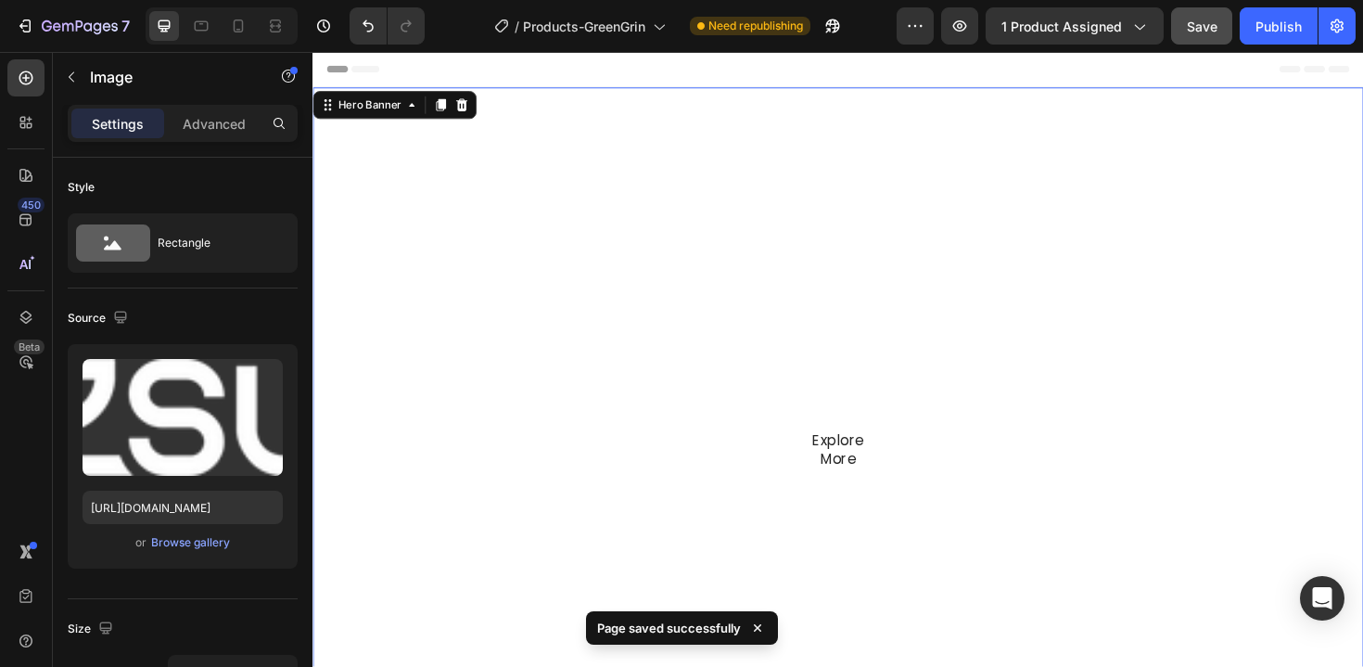
click at [858, 125] on div "Image" at bounding box center [868, 113] width 1113 height 46
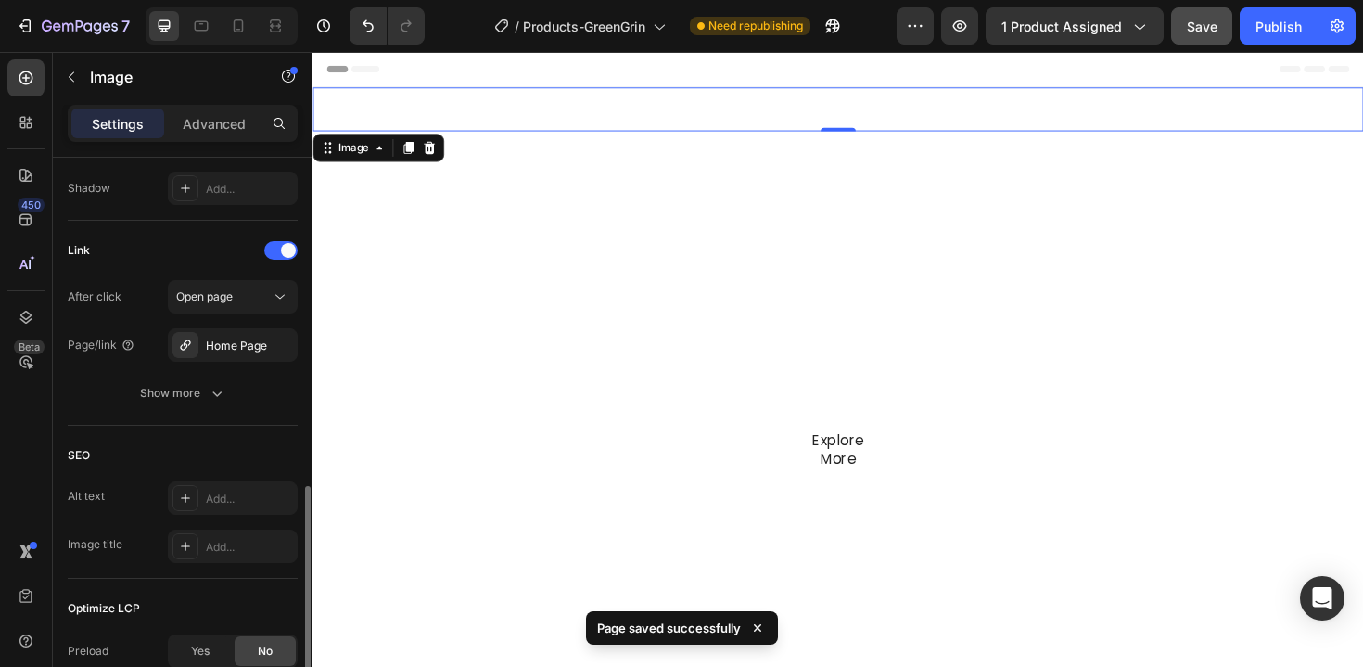
scroll to position [813, 0]
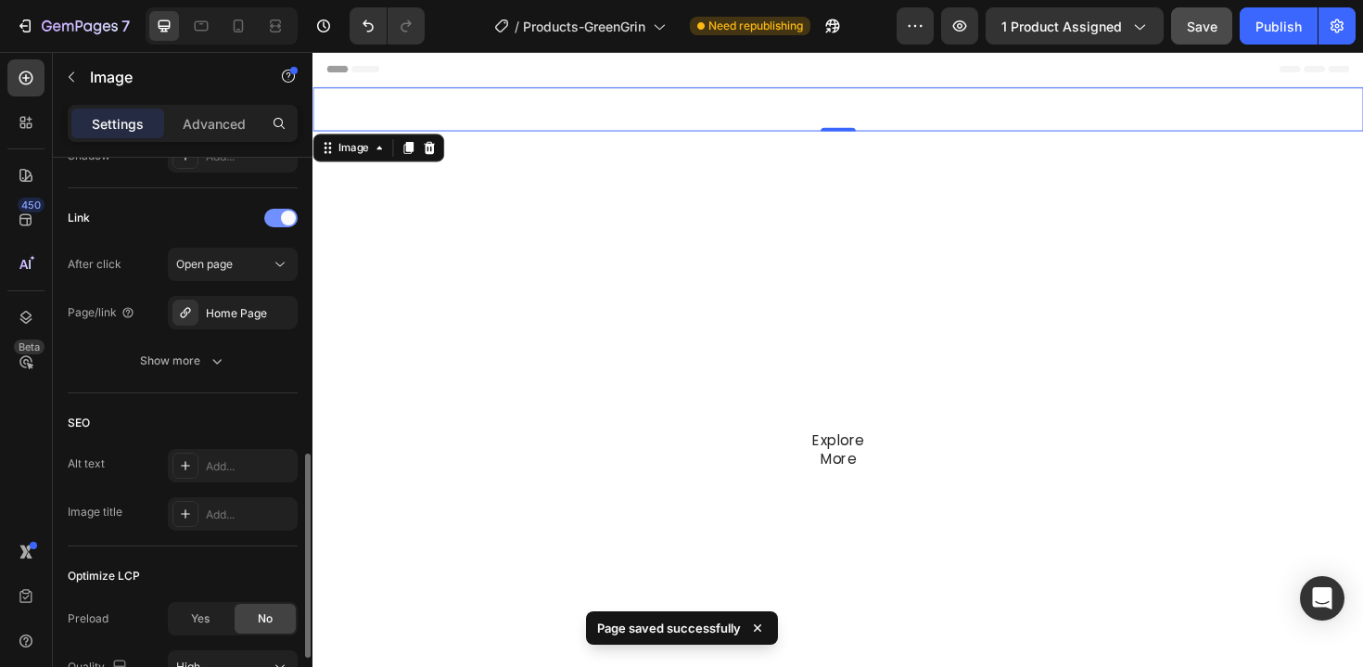
click at [285, 224] on div at bounding box center [280, 218] width 33 height 19
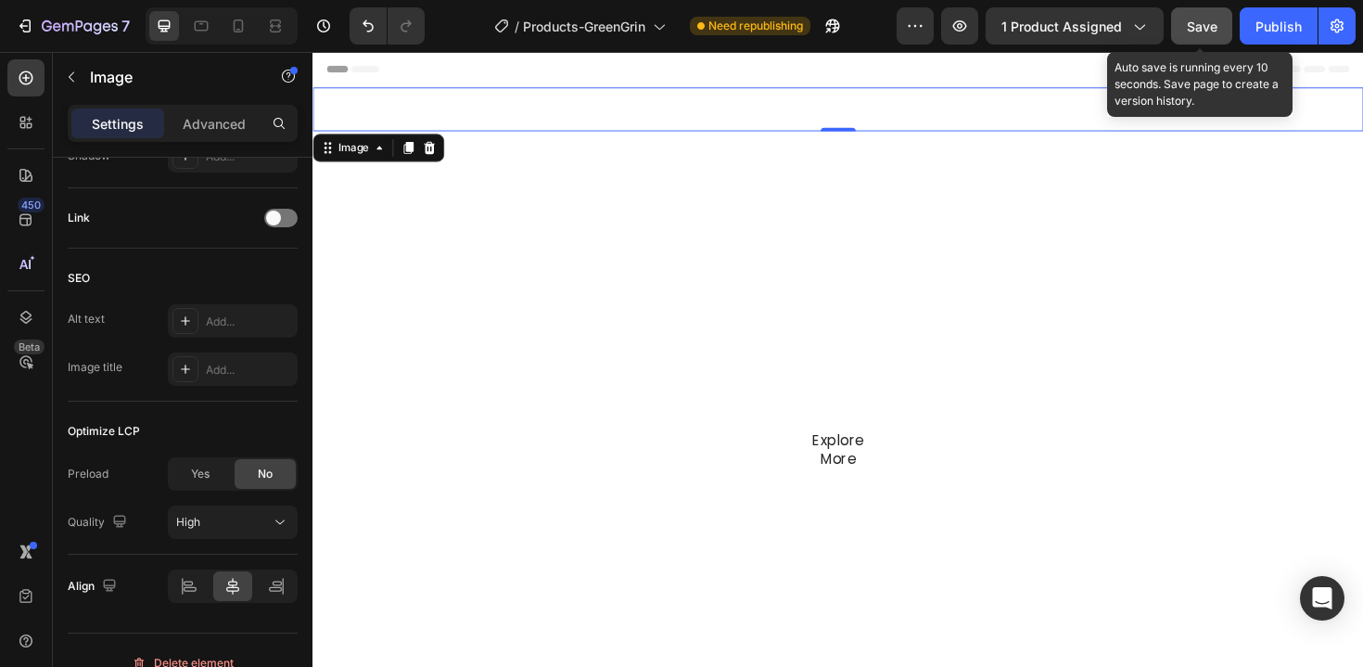
click at [1208, 34] on div "Save" at bounding box center [1202, 26] width 31 height 19
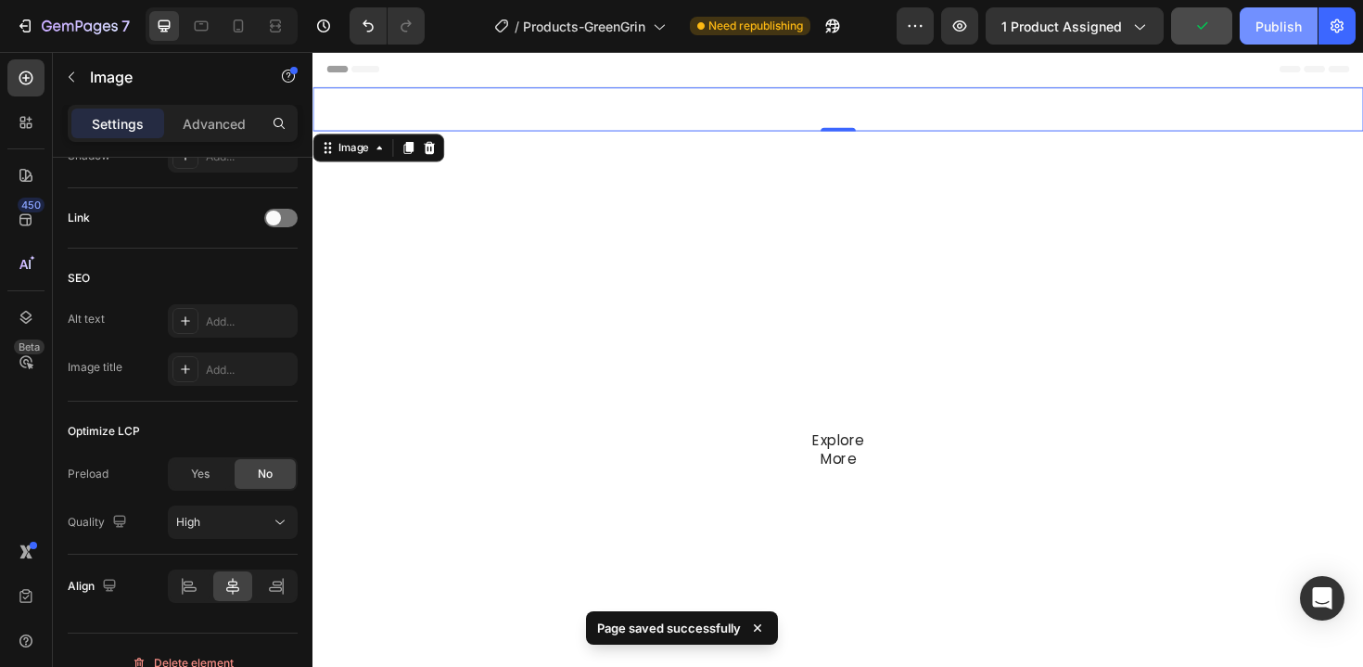
click at [1283, 26] on div "Publish" at bounding box center [1279, 26] width 46 height 19
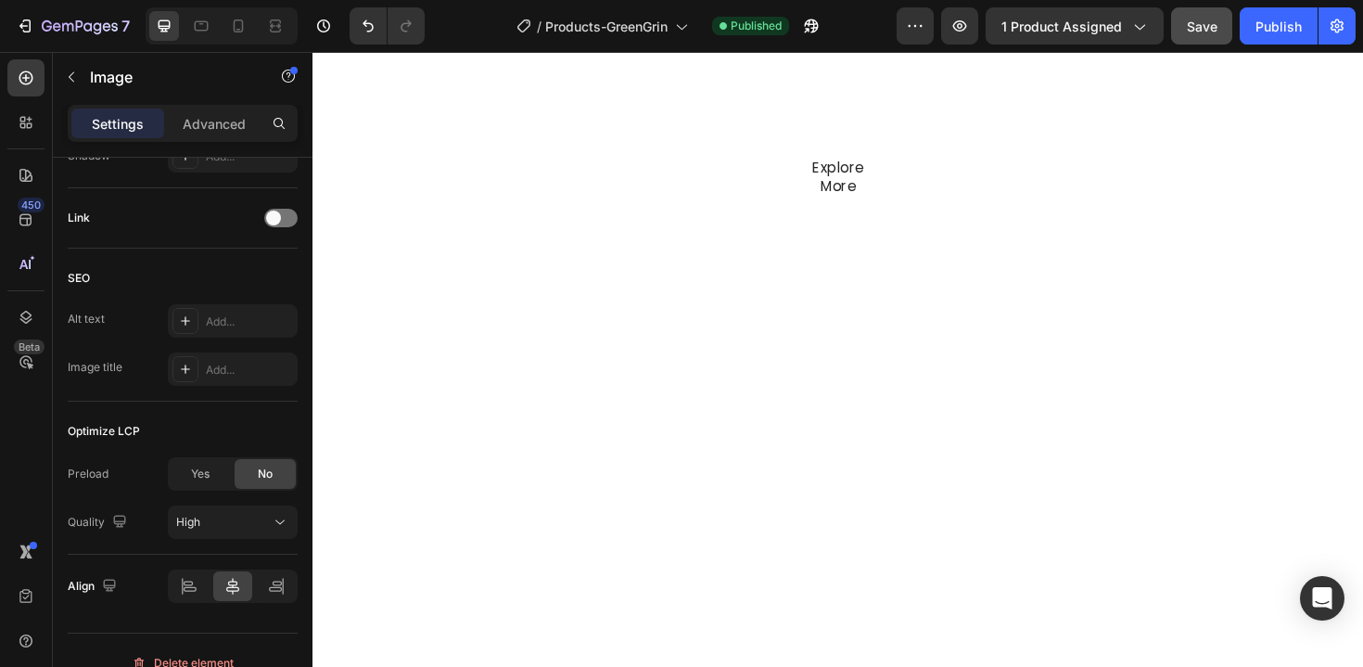
scroll to position [0, 0]
click at [243, 29] on icon at bounding box center [238, 26] width 19 height 19
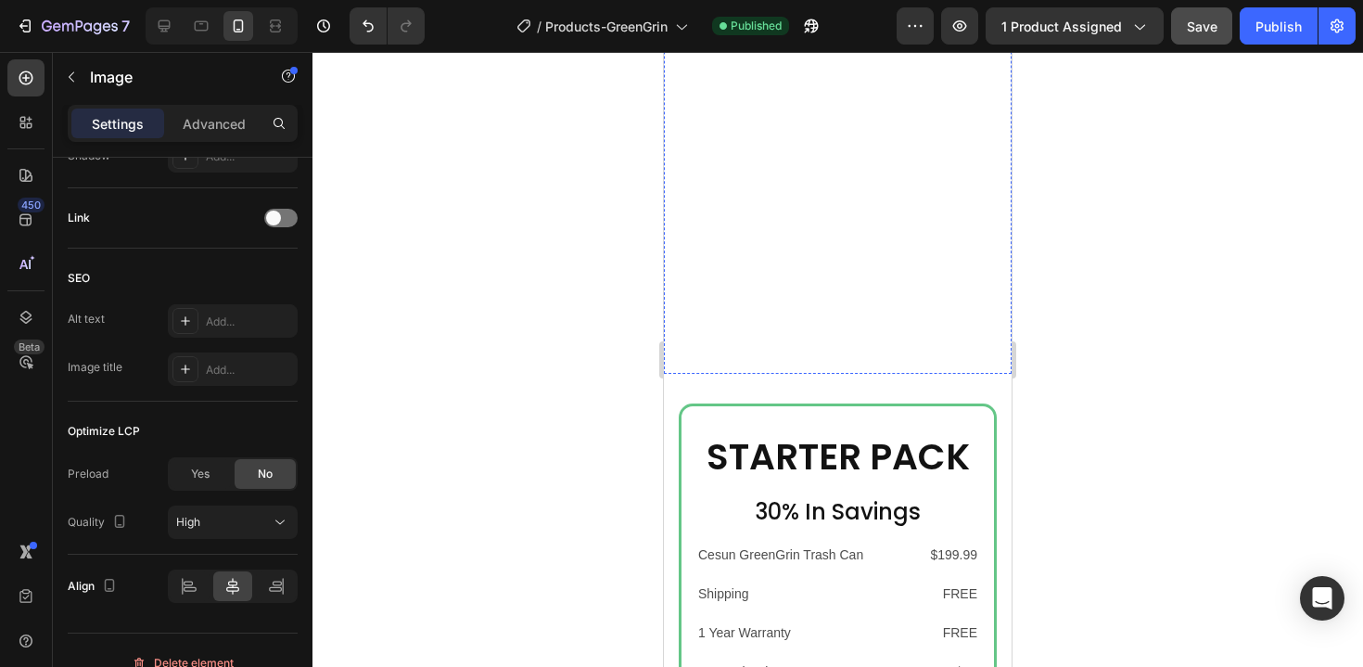
scroll to position [245, 0]
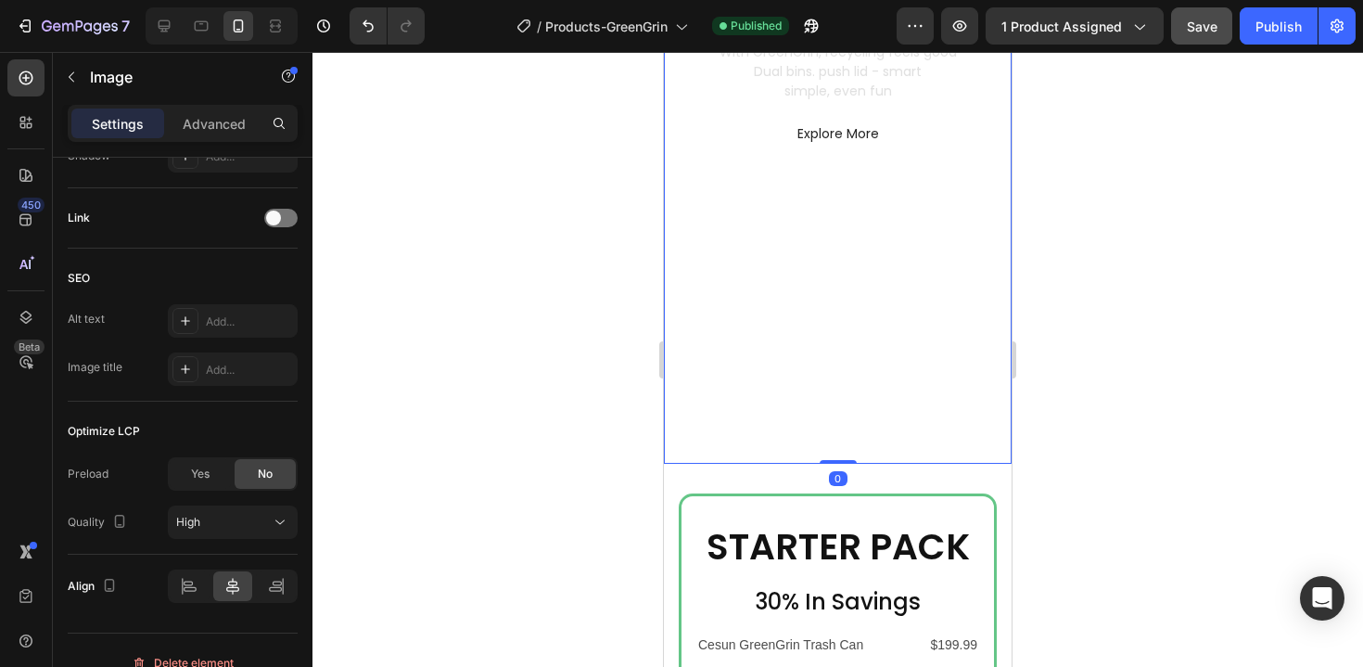
click at [741, 306] on video "Background Image" at bounding box center [838, 154] width 348 height 618
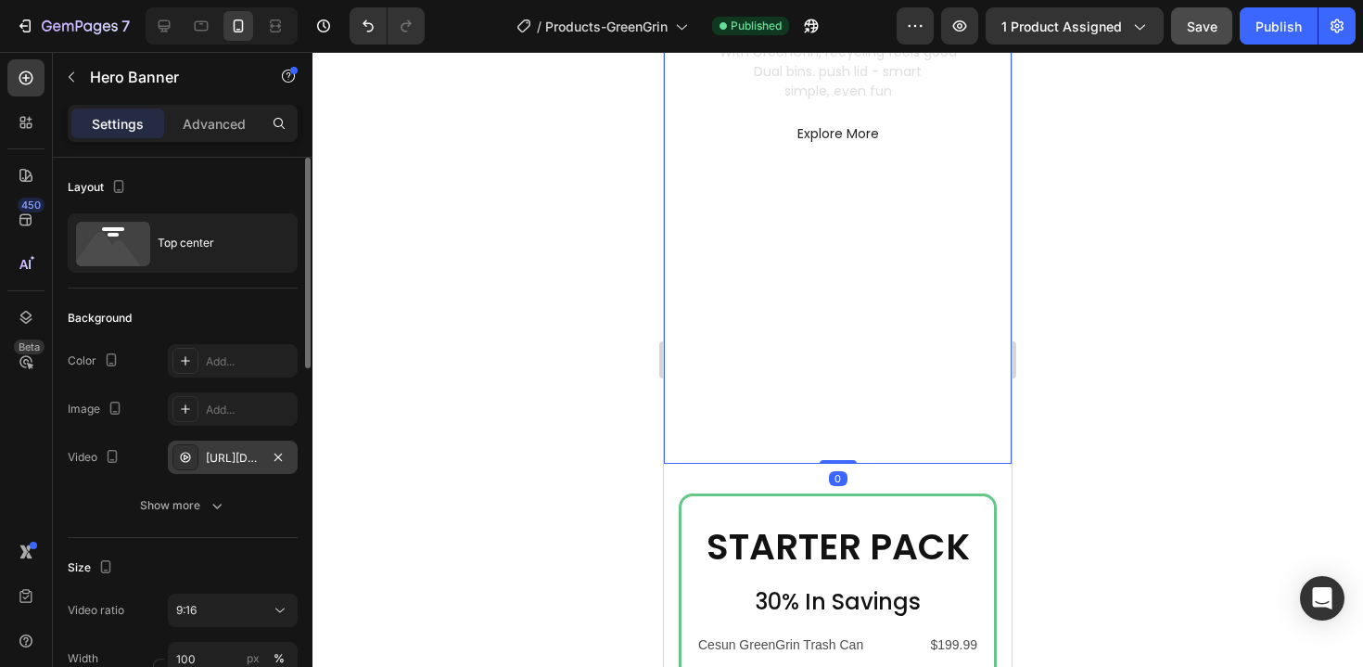
click at [239, 456] on div "[URL][DOMAIN_NAME]" at bounding box center [233, 458] width 54 height 17
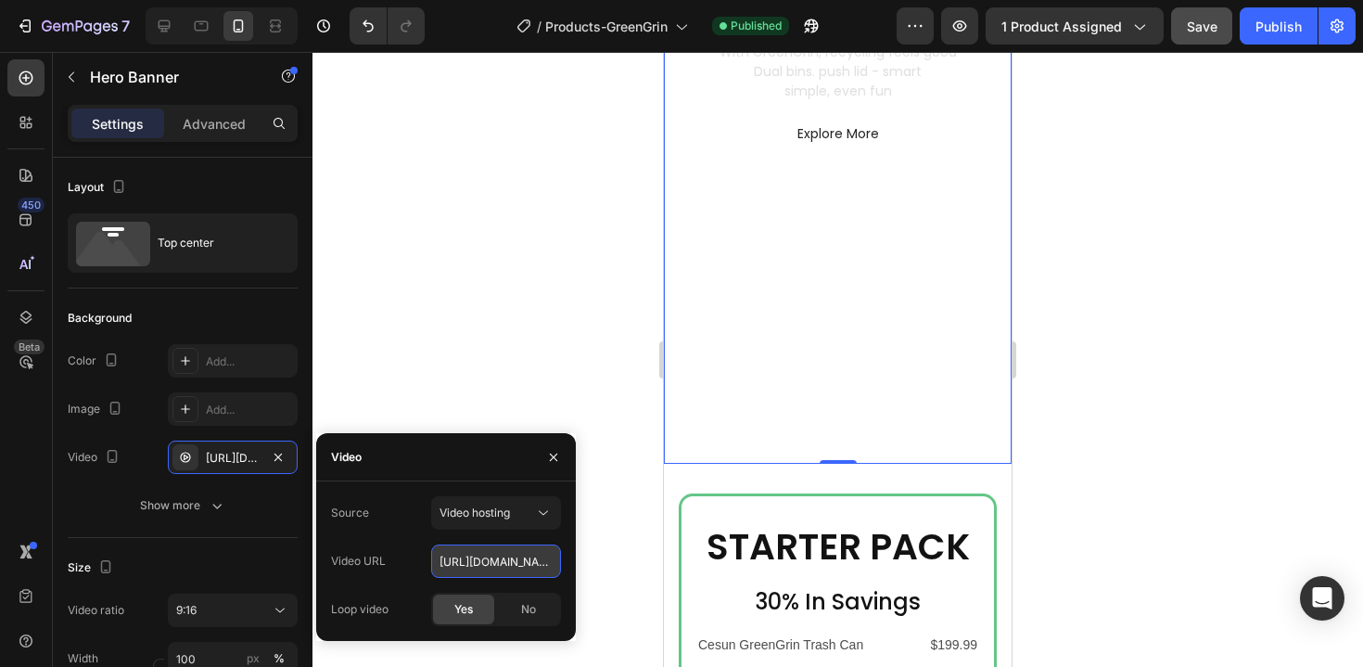
click at [496, 558] on input "[URL][DOMAIN_NAME]" at bounding box center [496, 560] width 130 height 33
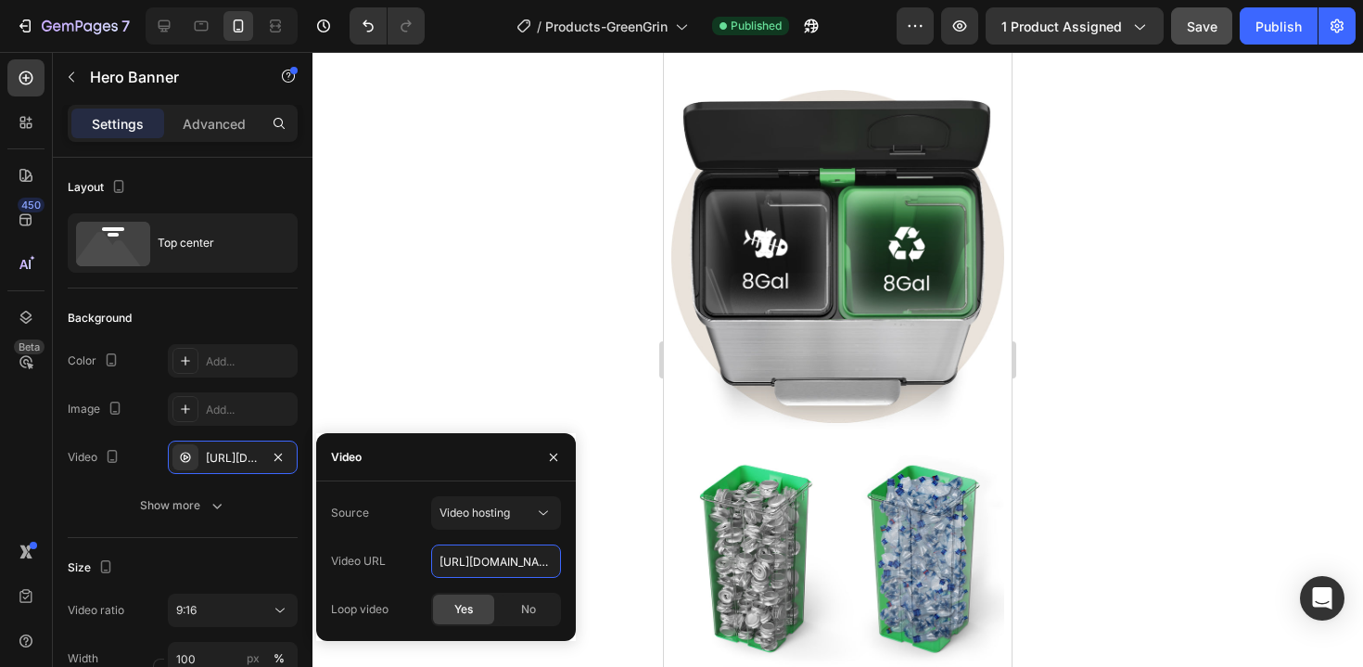
scroll to position [3580, 0]
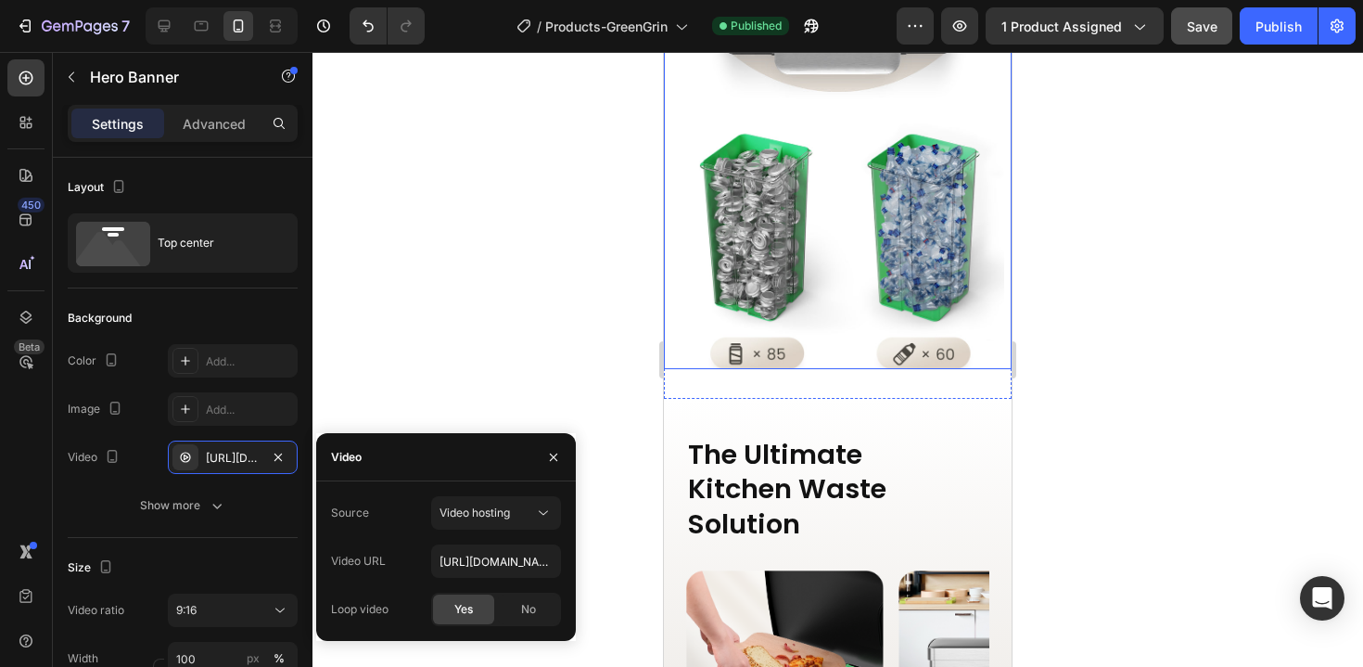
click at [774, 198] on img at bounding box center [837, 64] width 333 height 610
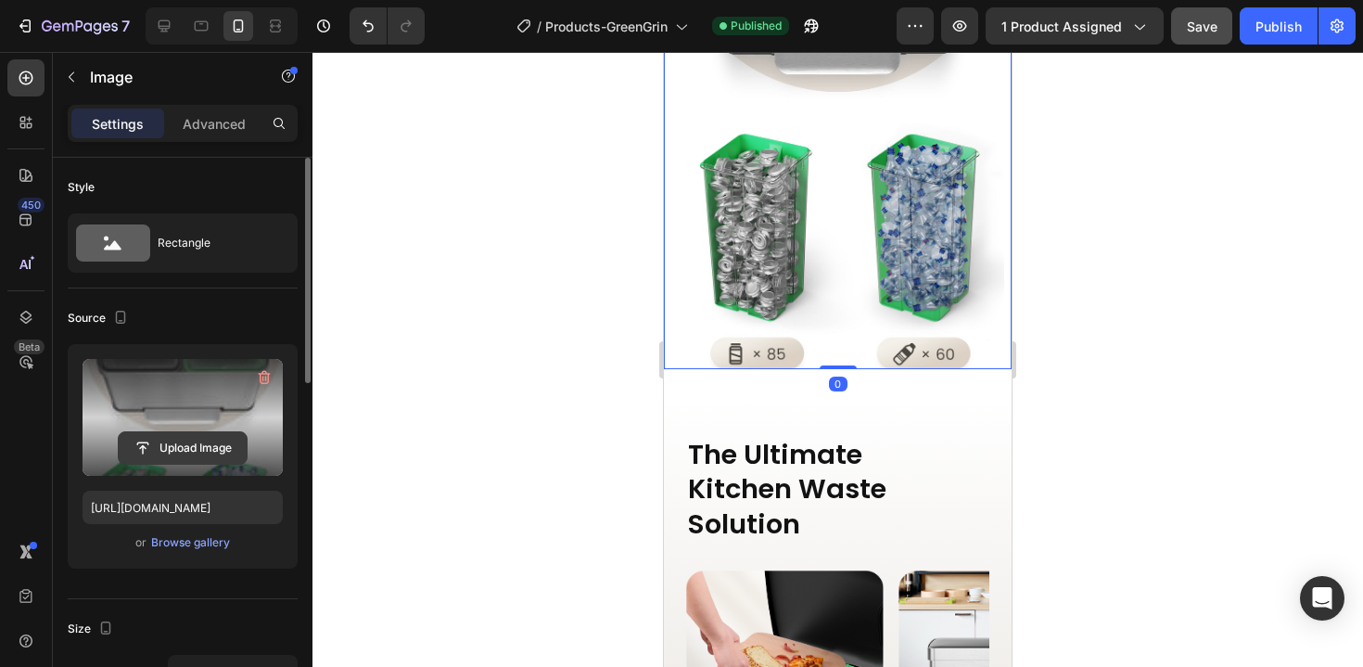
click at [189, 462] on input "file" at bounding box center [183, 448] width 128 height 32
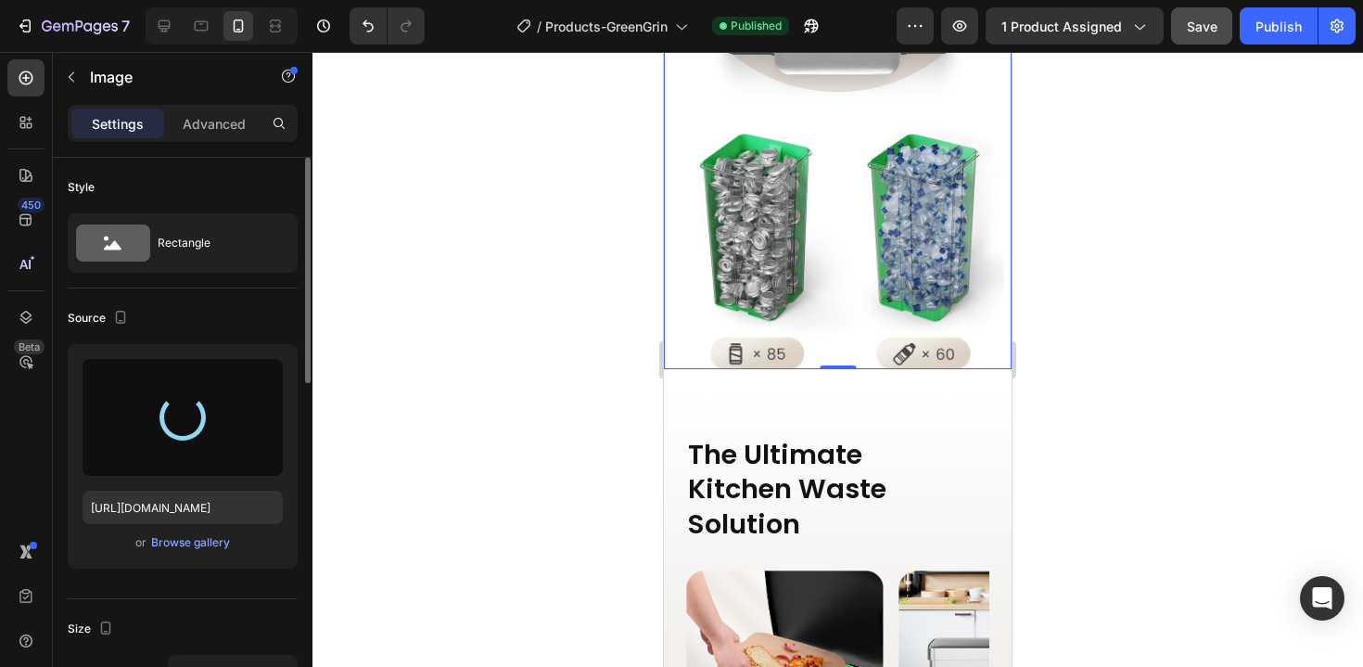
type input "[URL][DOMAIN_NAME]"
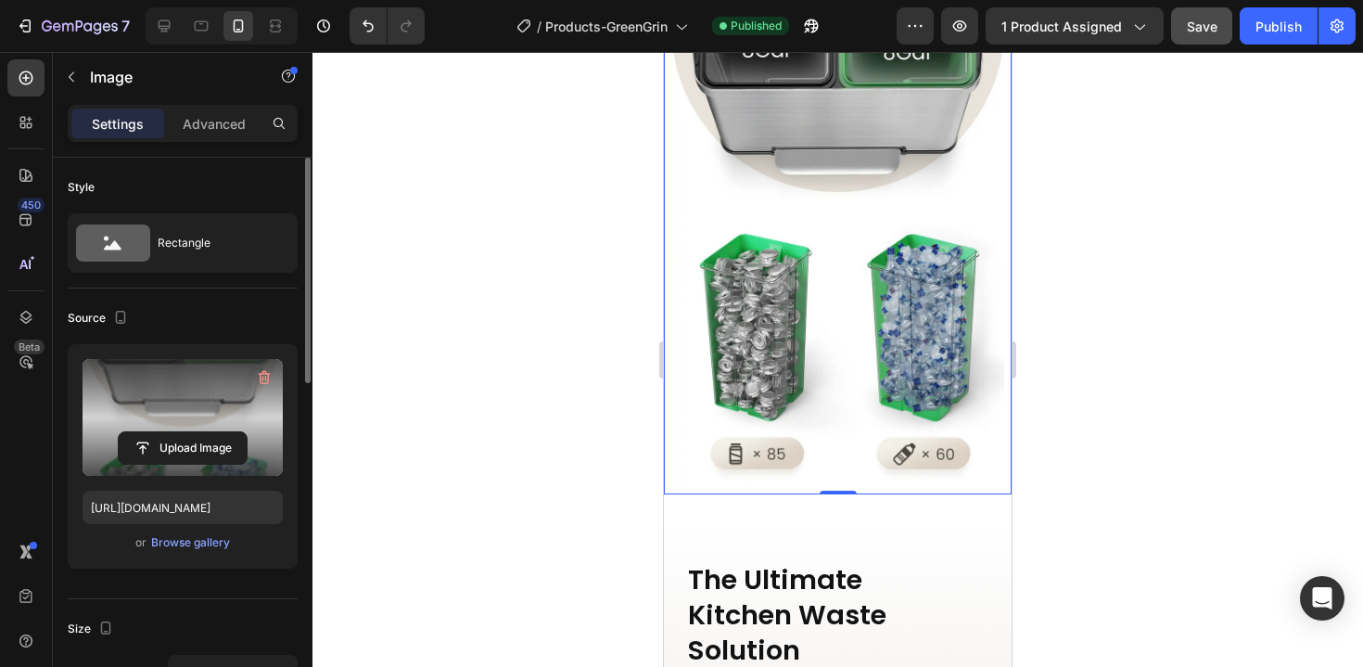
scroll to position [3423, 0]
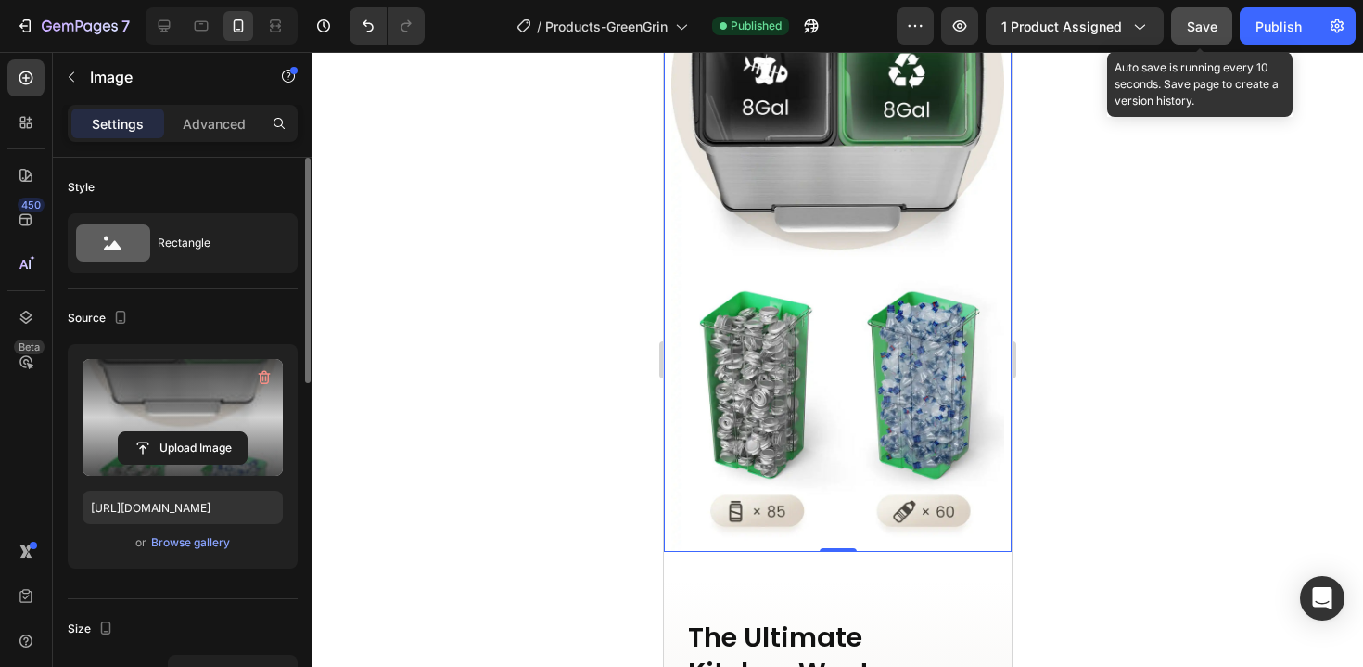
click at [1191, 24] on span "Save" at bounding box center [1202, 27] width 31 height 16
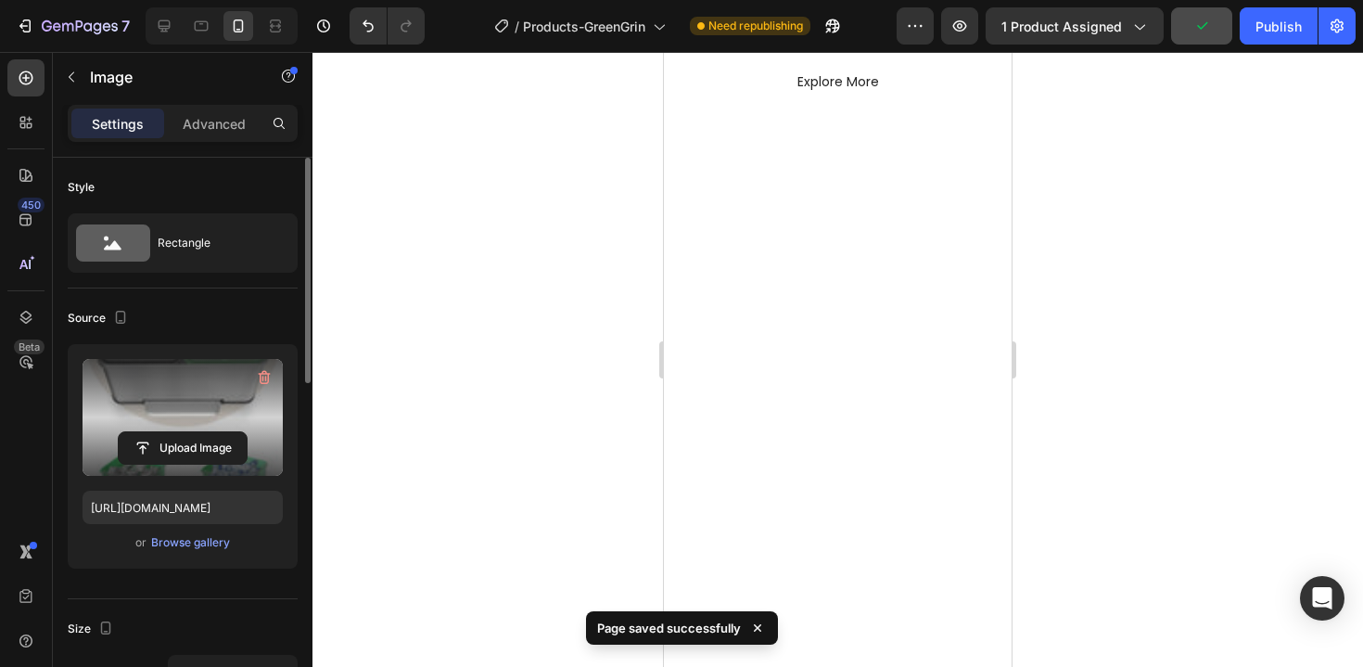
scroll to position [0, 0]
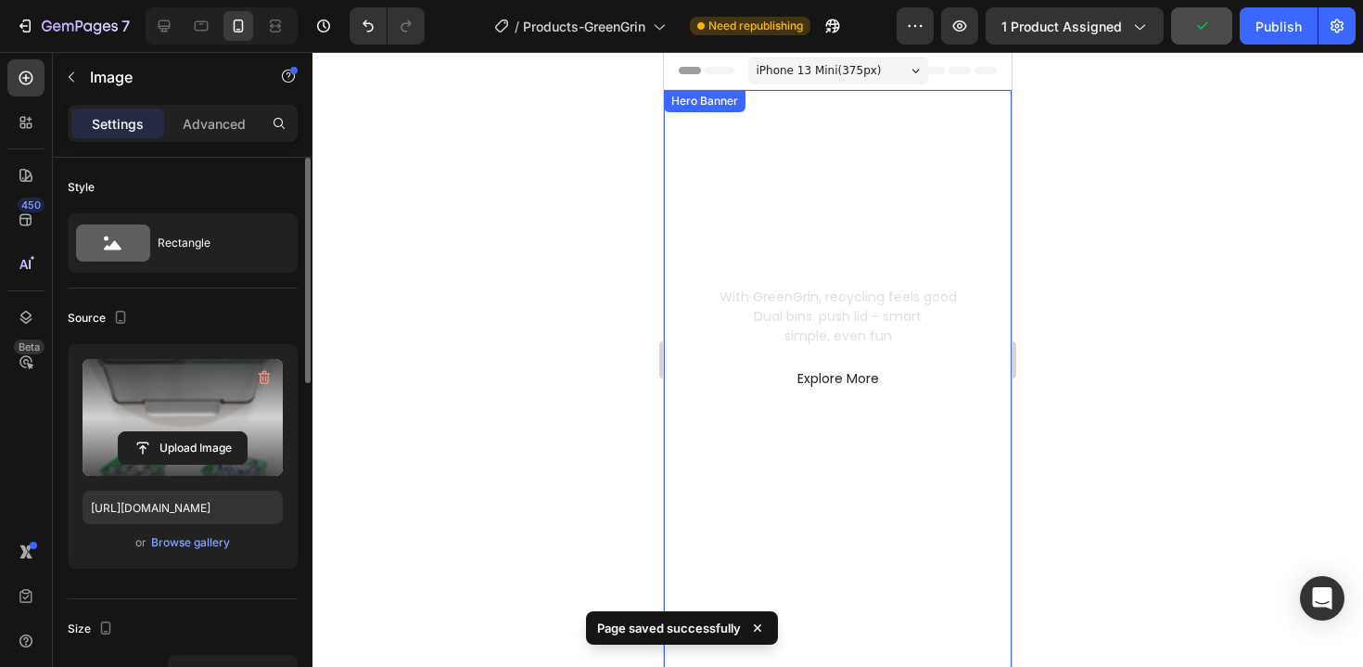
click at [838, 150] on div "GreenGrin Heading Waste Refined Text Block With GreenGrin, recycling feels good…" at bounding box center [838, 254] width 318 height 298
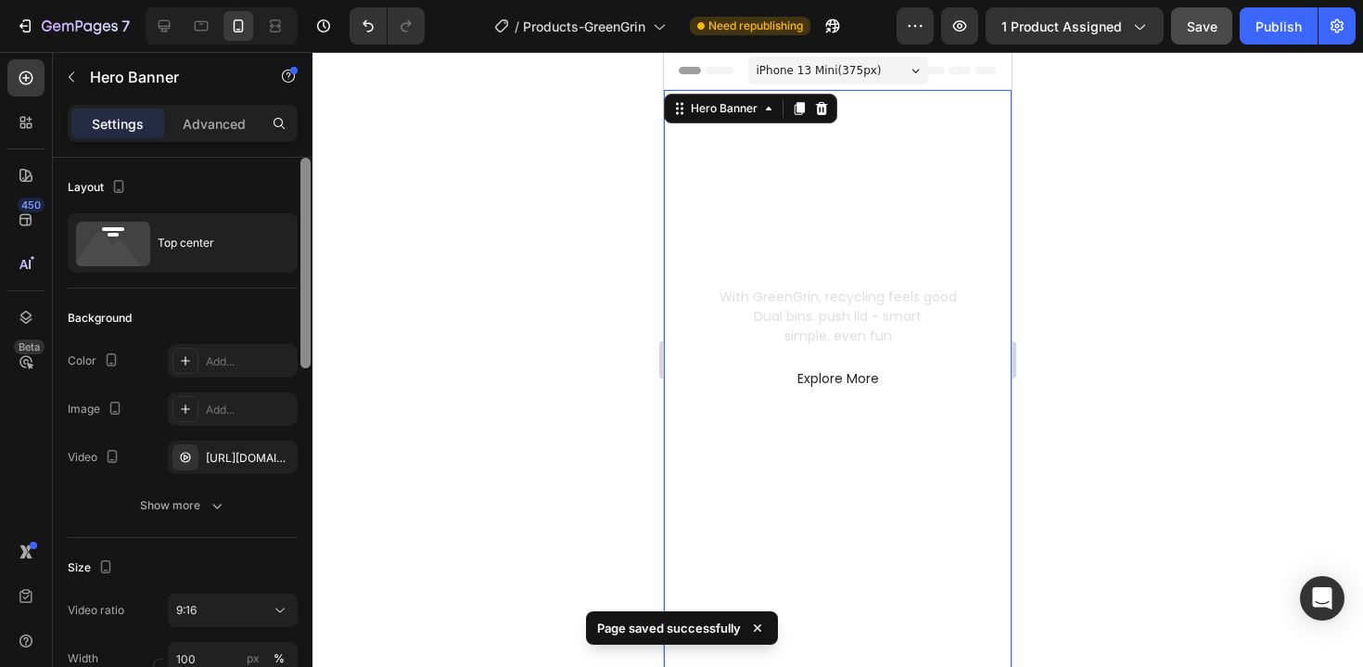
scroll to position [191, 0]
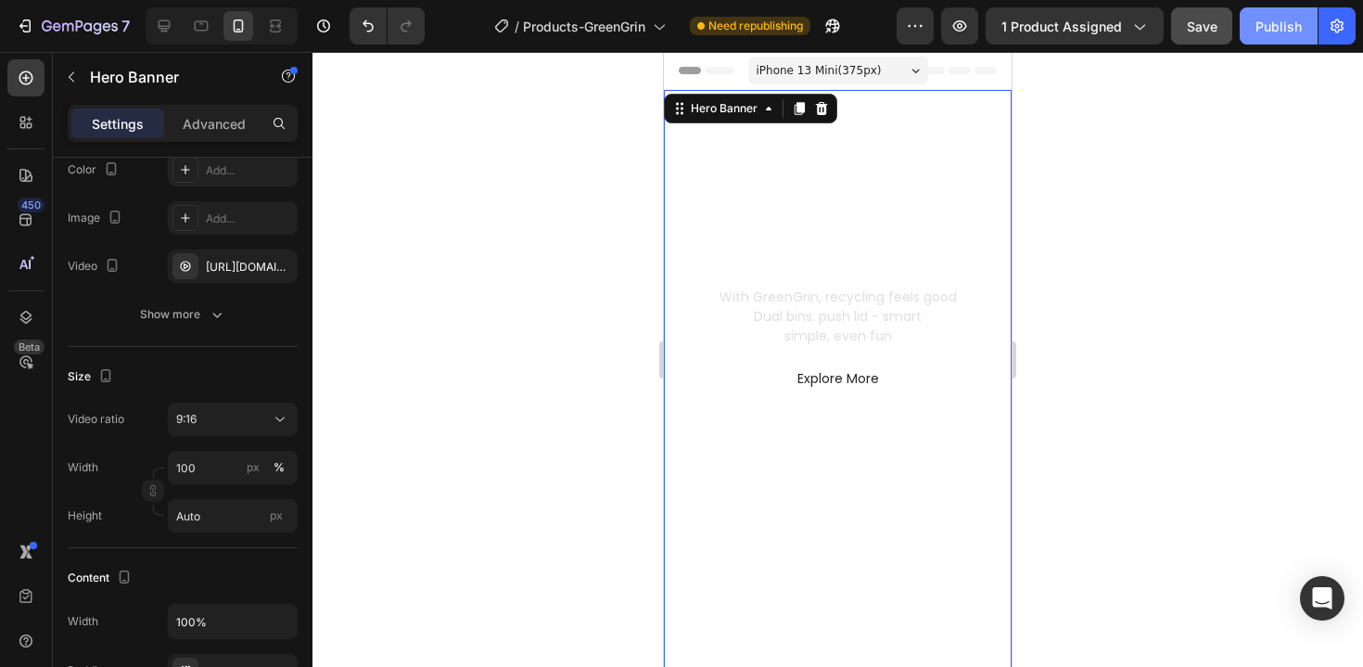
click at [1266, 33] on div "Publish" at bounding box center [1279, 26] width 46 height 19
